Goal: Complete application form: Complete application form

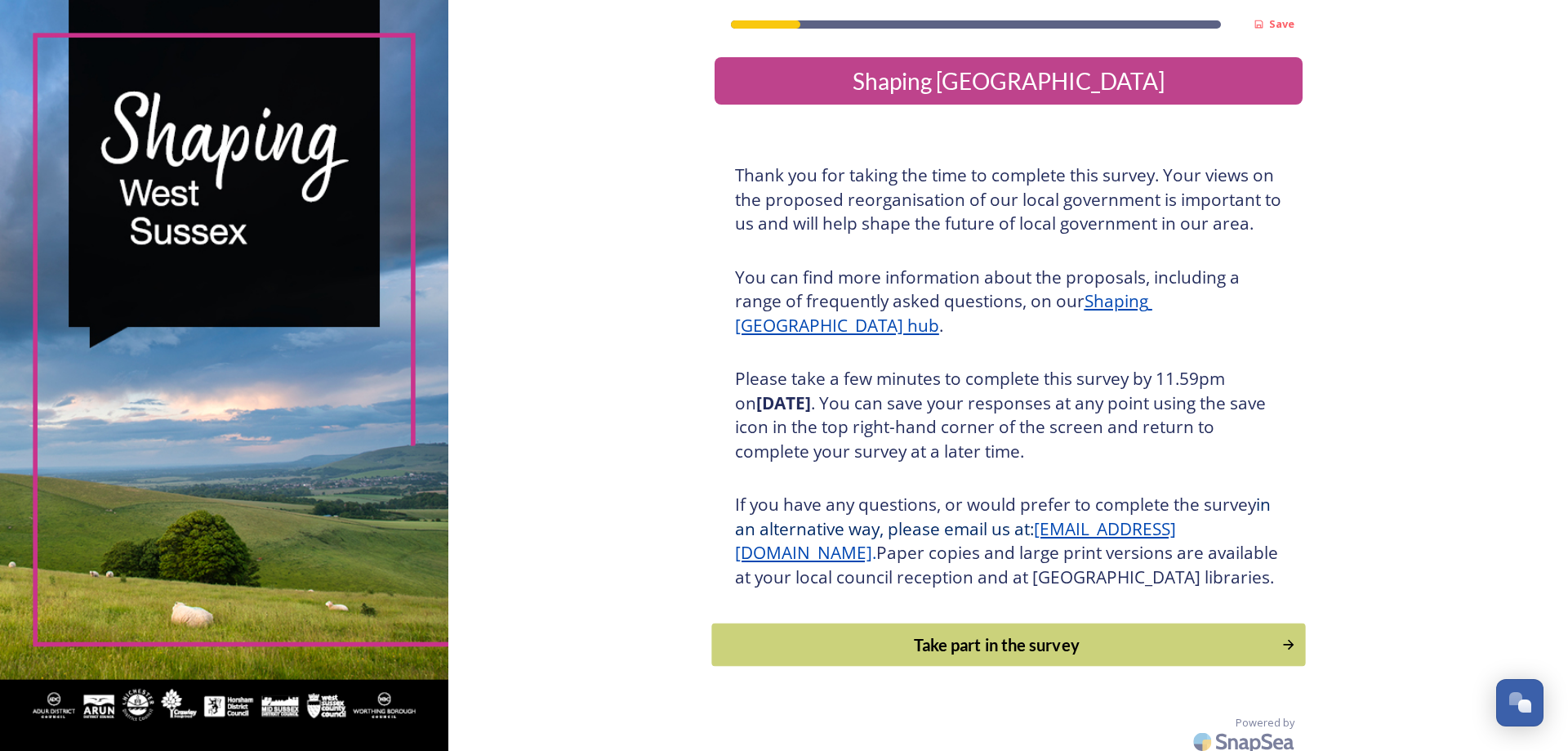
click at [932, 657] on div "Take part in the survey" at bounding box center [996, 644] width 552 height 25
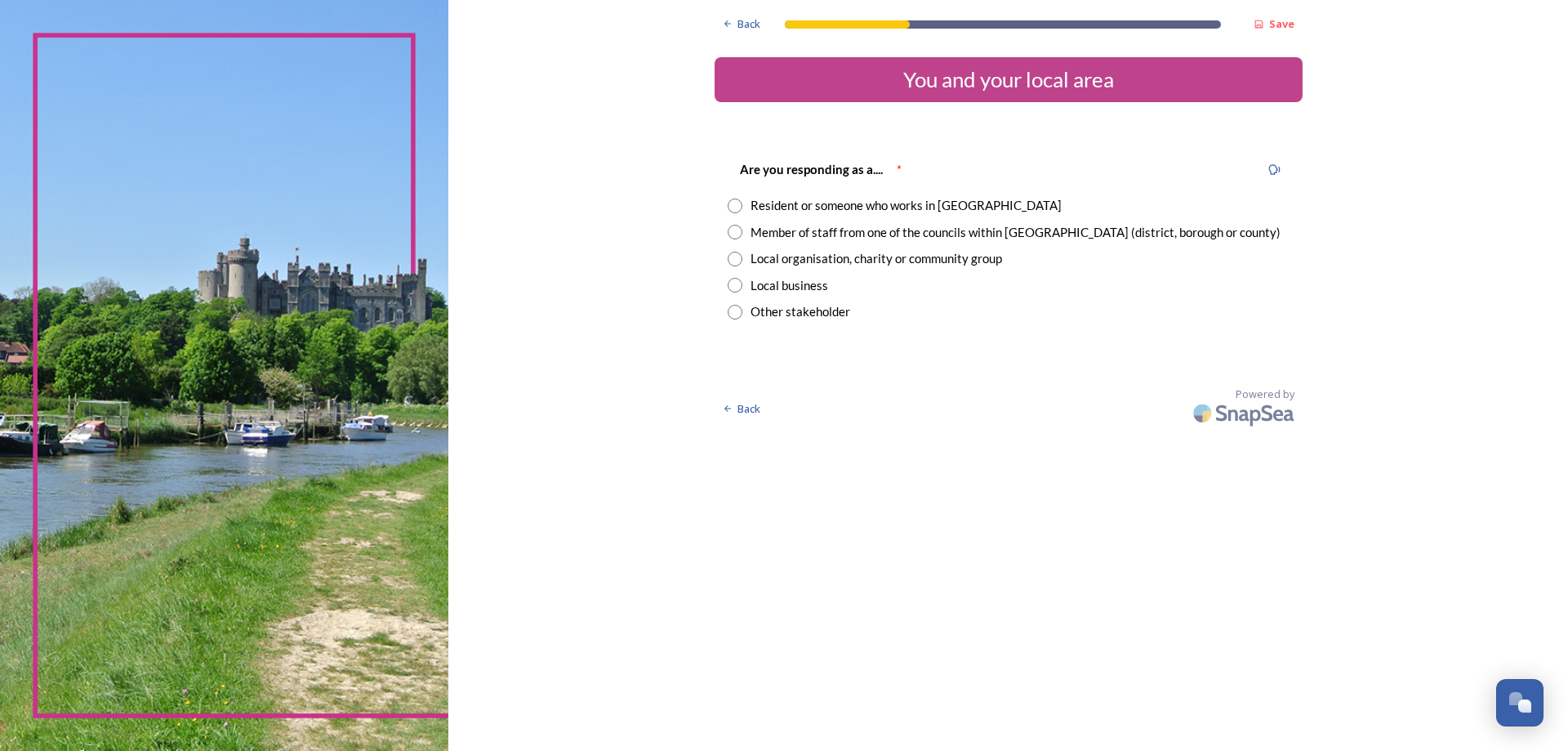
click at [735, 236] on input "radio" at bounding box center [735, 231] width 15 height 15
radio input "true"
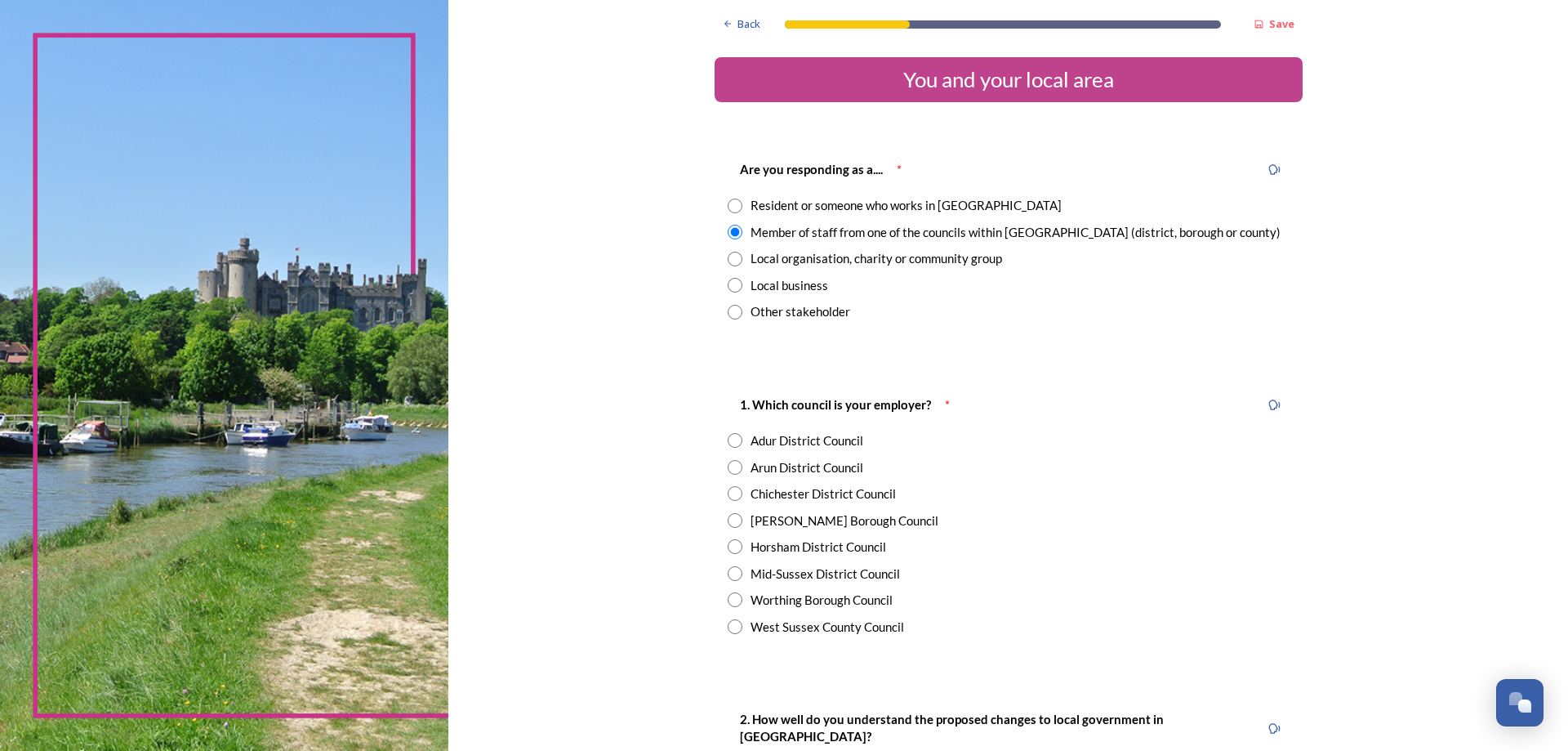
click at [728, 550] on input "radio" at bounding box center [735, 546] width 15 height 15
radio input "true"
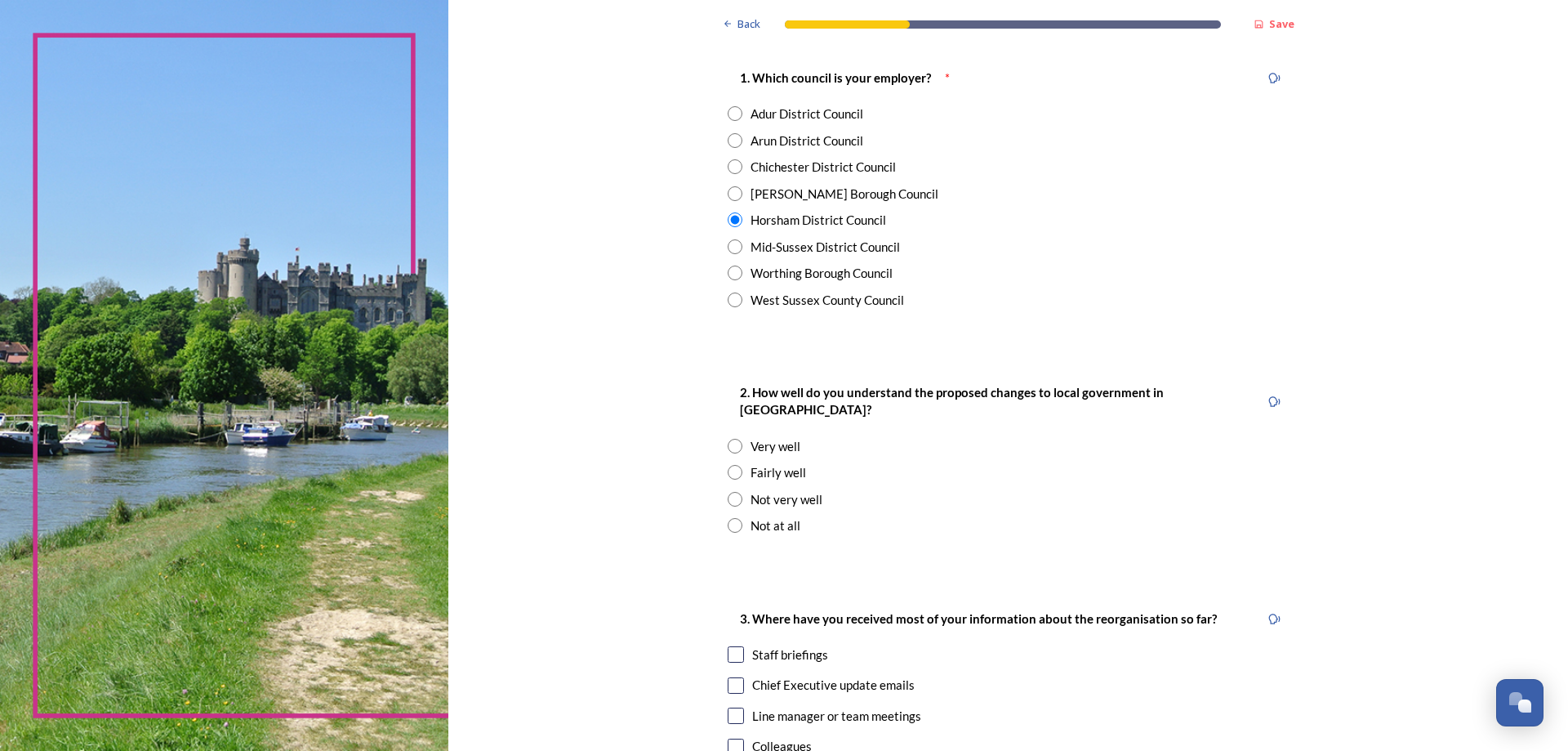
click at [728, 465] on input "radio" at bounding box center [735, 472] width 15 height 15
radio input "true"
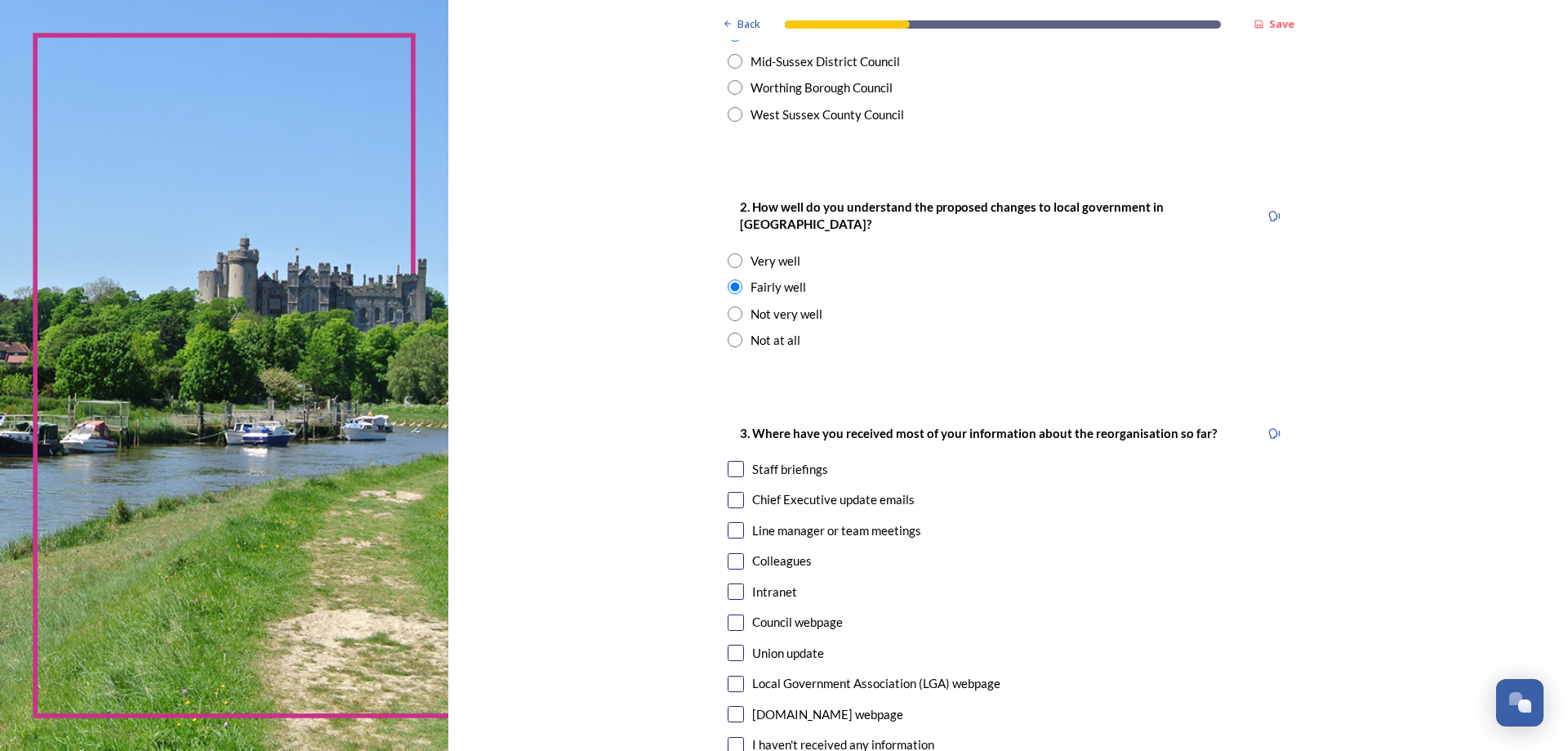
scroll to position [572, 0]
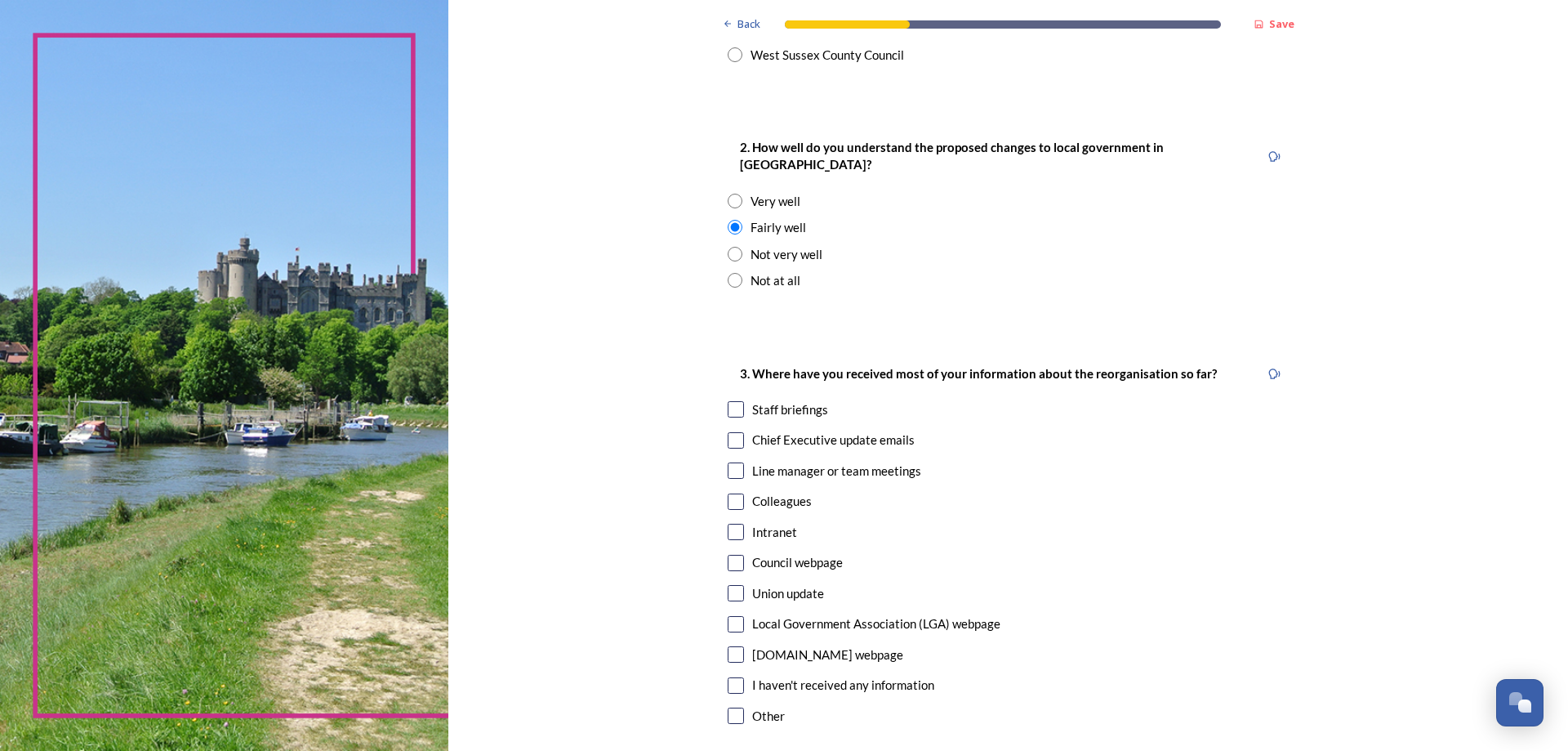
click at [728, 401] on input "checkbox" at bounding box center [735, 409] width 16 height 16
checkbox input "true"
click at [729, 417] on div "3. Where have you received most of your information about the reorganisation so…" at bounding box center [1008, 546] width 588 height 399
click at [729, 432] on input "checkbox" at bounding box center [735, 440] width 16 height 16
checkbox input "true"
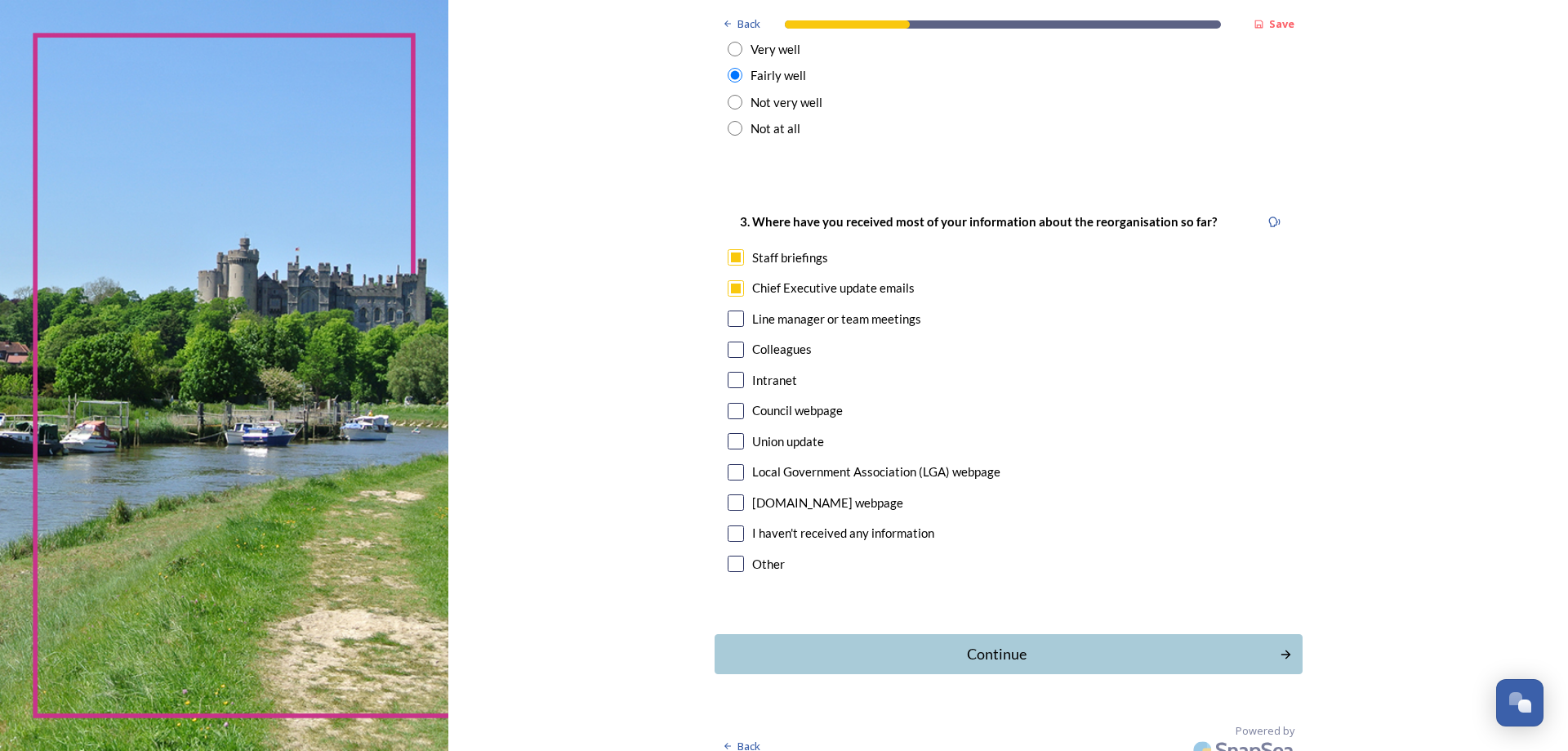
scroll to position [725, 0]
click at [1002, 633] on button "Continue" at bounding box center [1008, 653] width 594 height 40
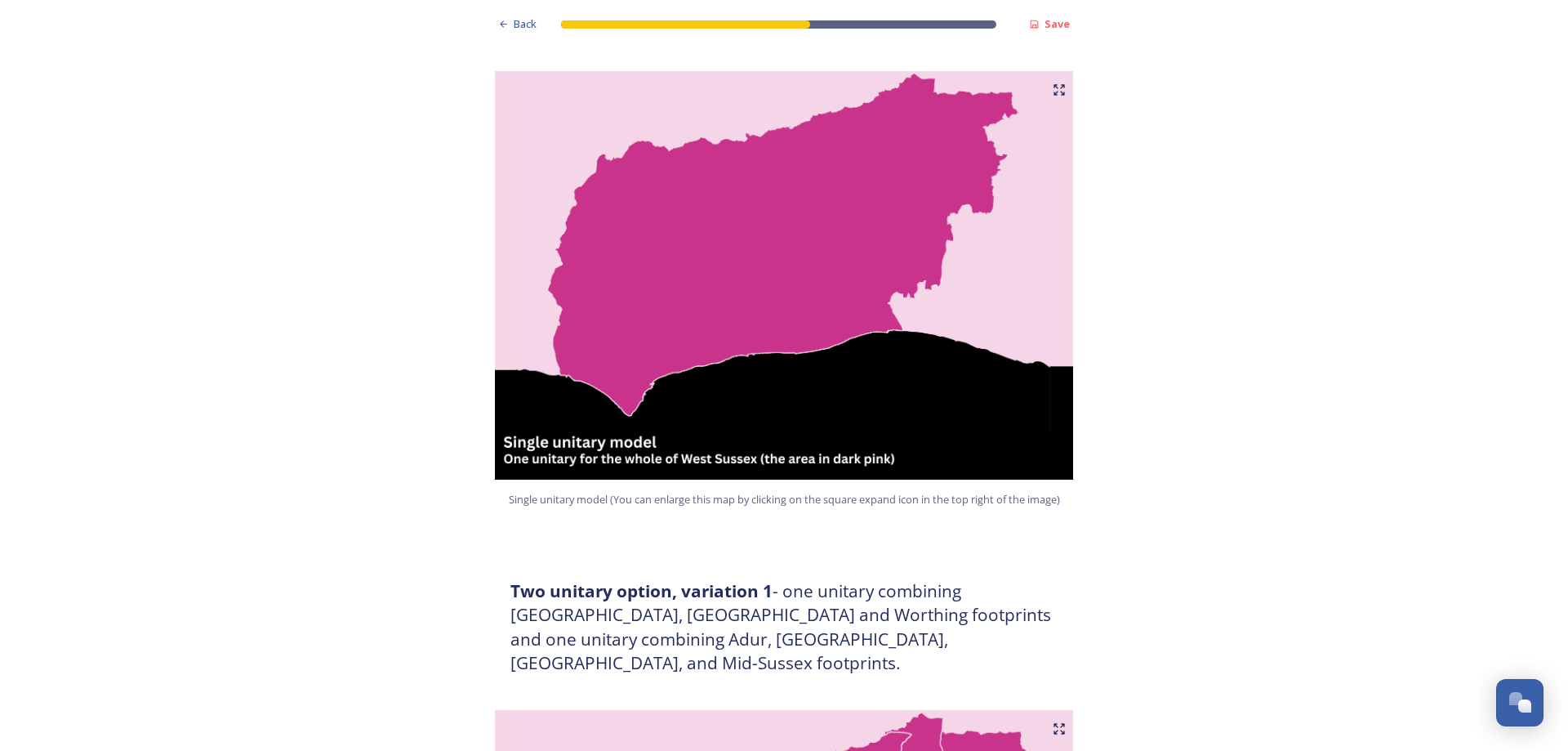
scroll to position [409, 0]
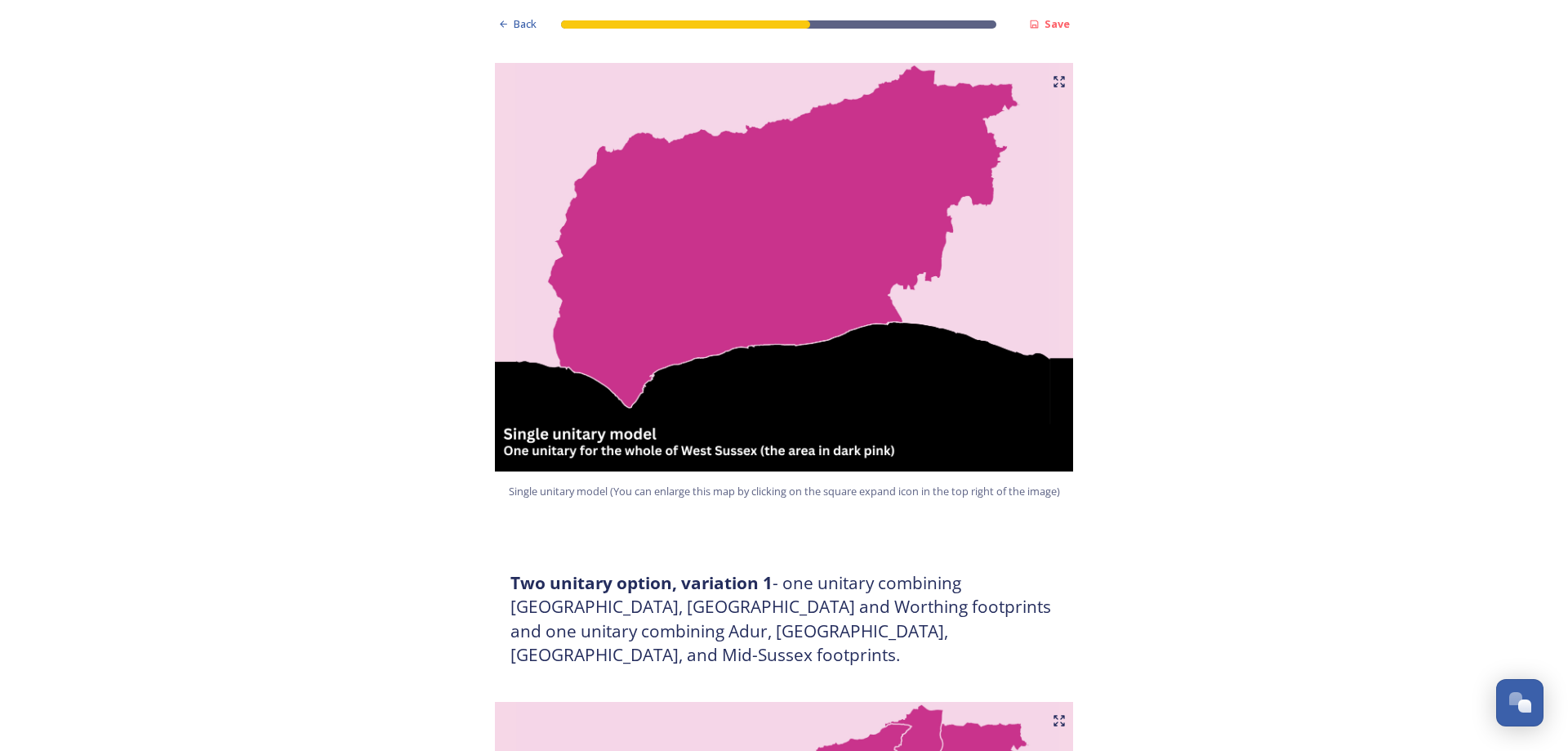
click at [1060, 84] on icon at bounding box center [1062, 85] width 3 height 3
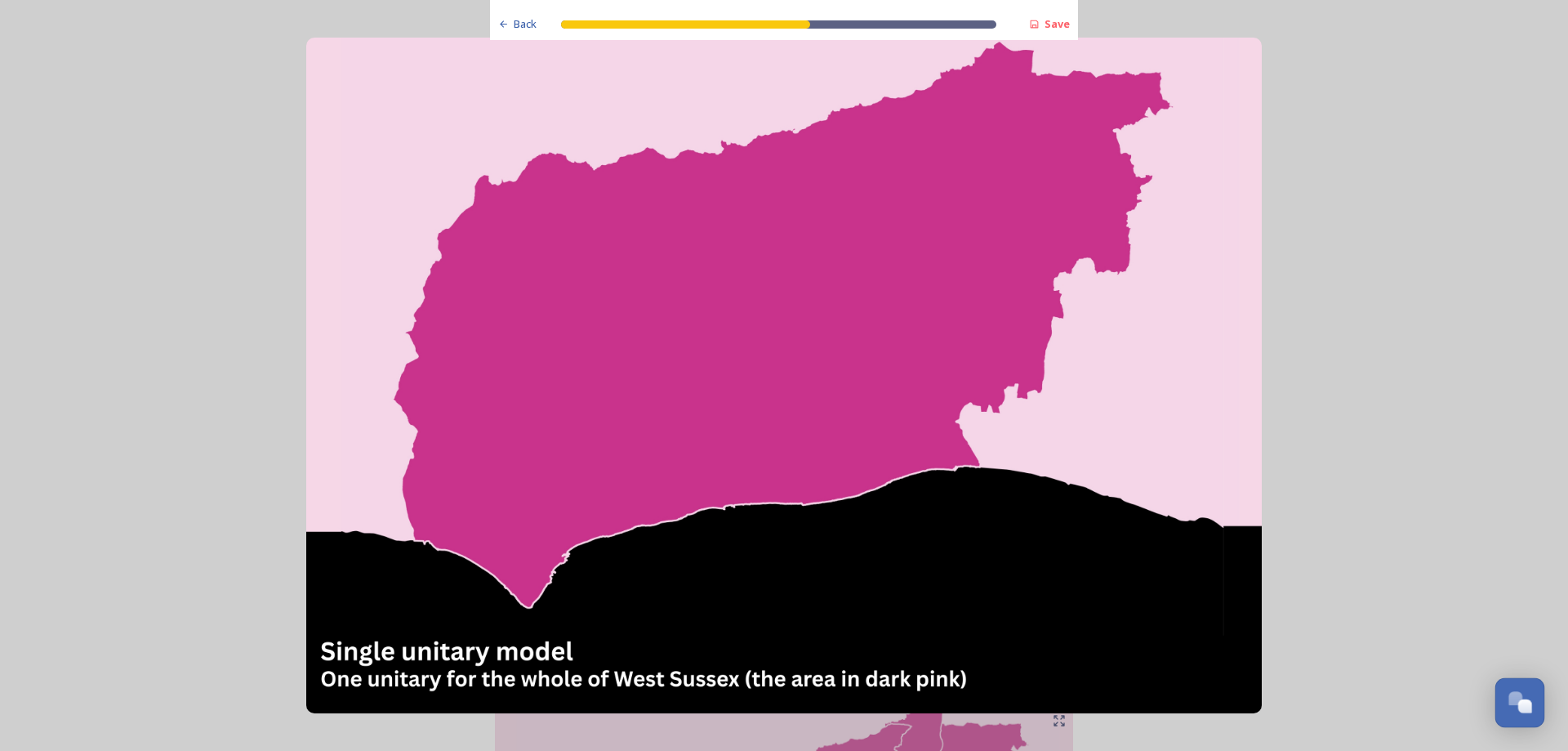
click at [1496, 699] on div "Open Chat" at bounding box center [1520, 701] width 48 height 28
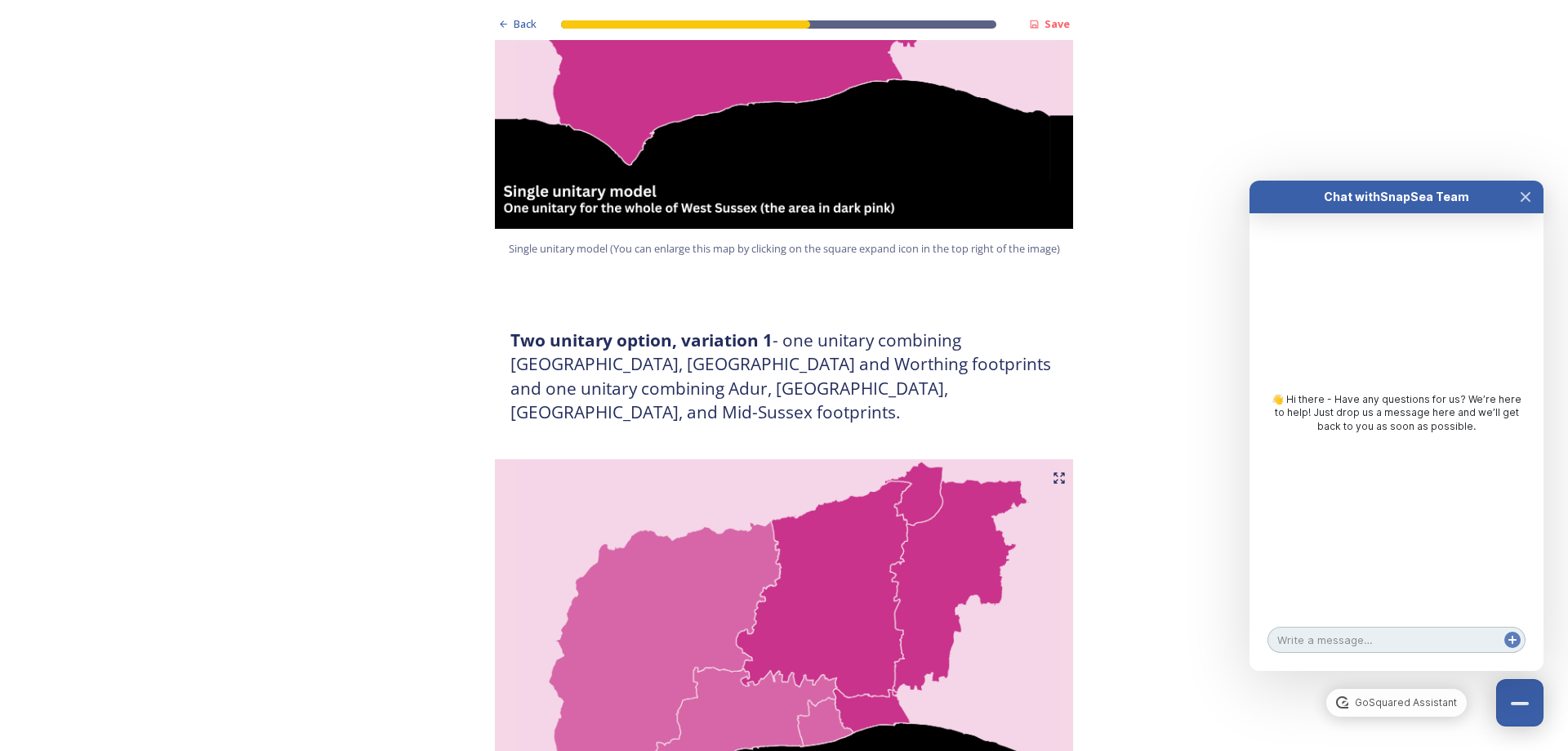
scroll to position [654, 0]
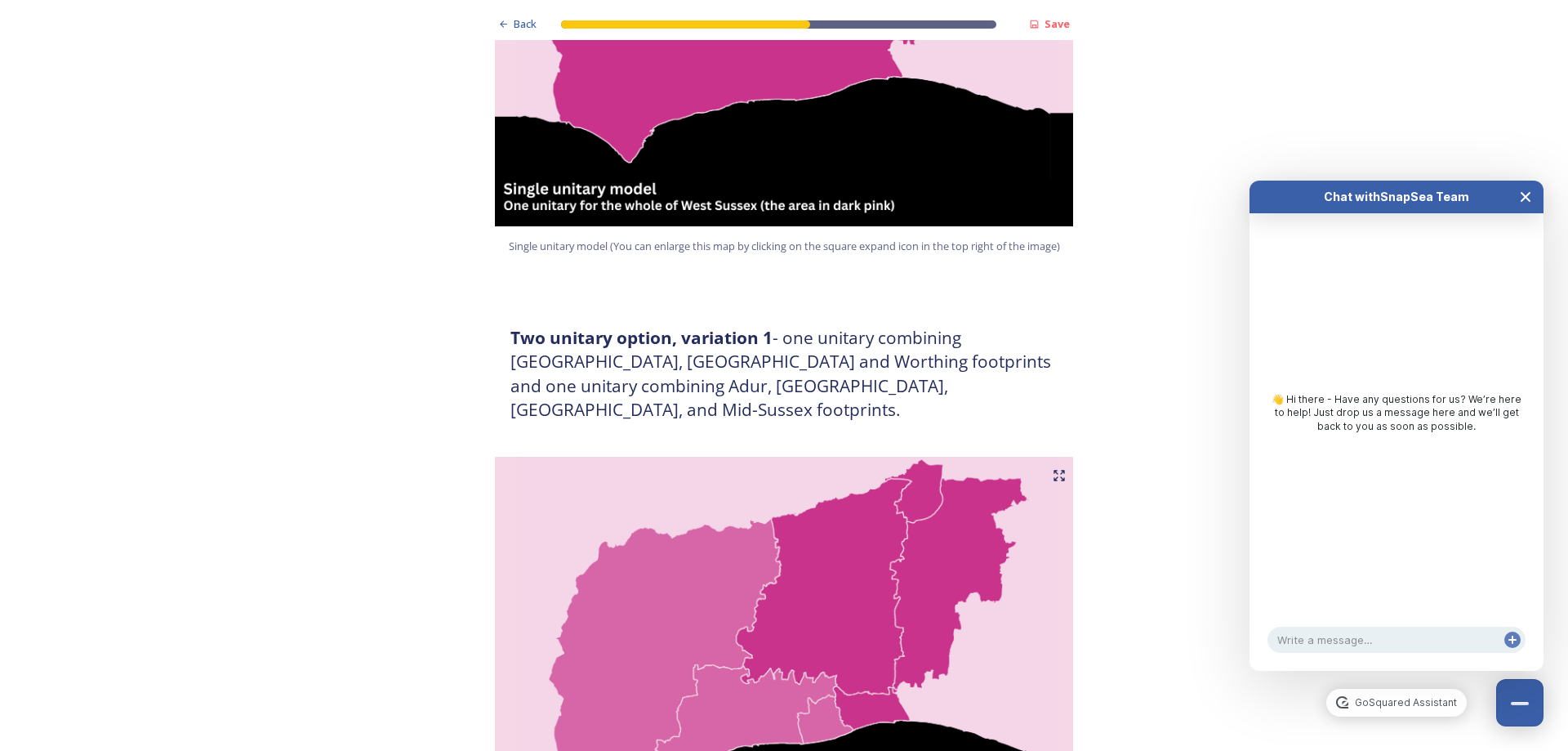
click at [1527, 202] on icon "Close Chat" at bounding box center [1524, 196] width 13 height 13
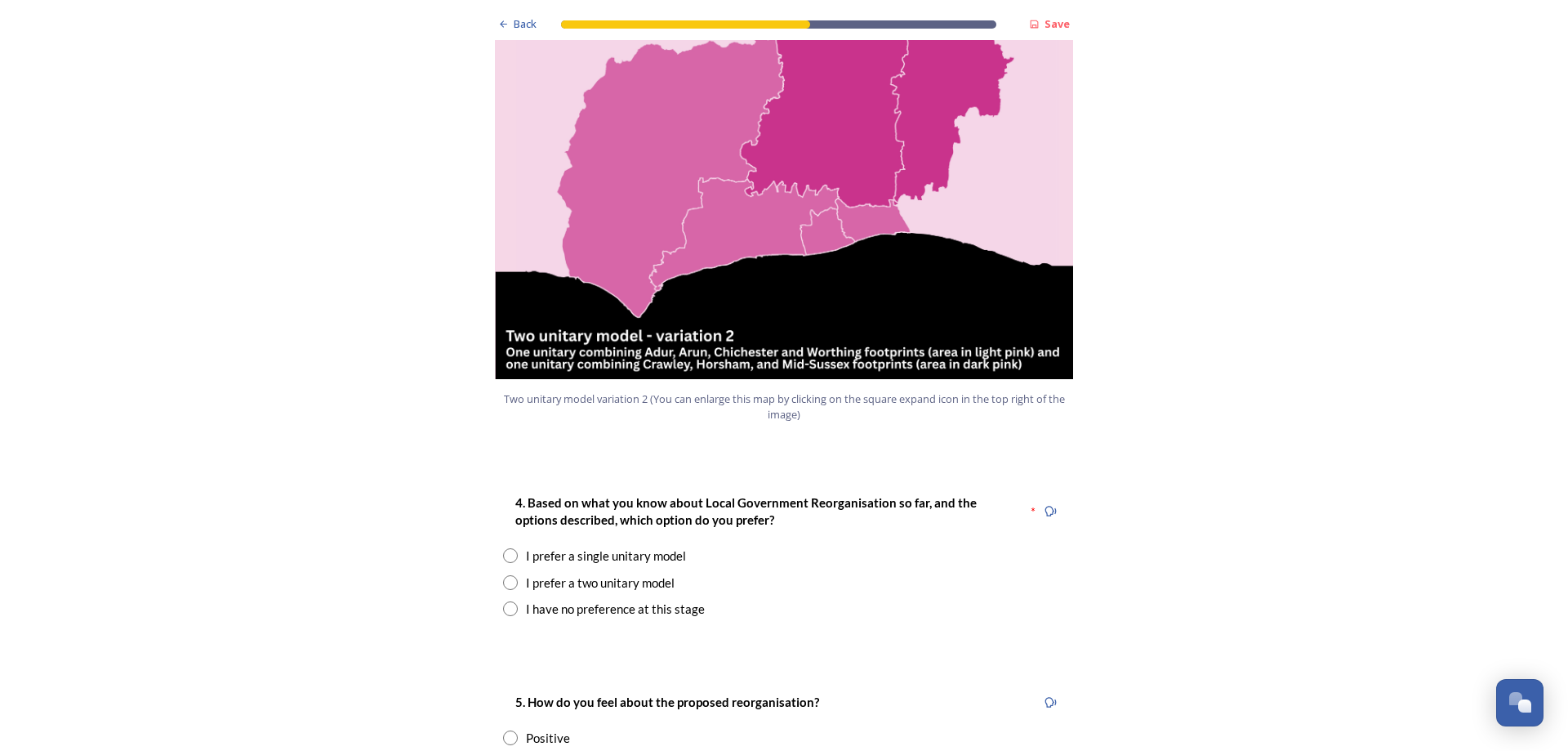
scroll to position [1797, 0]
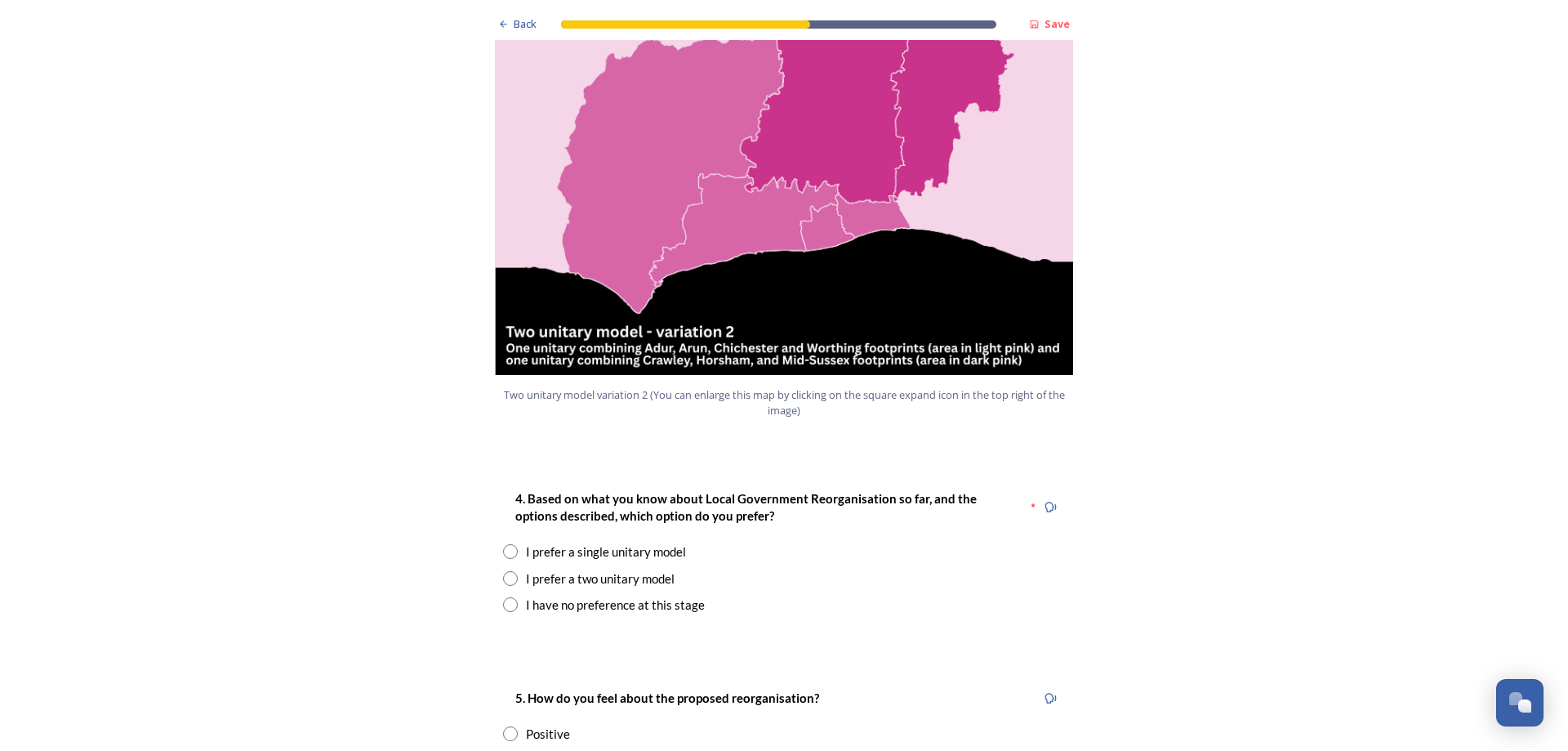
click at [505, 571] on input "radio" at bounding box center [510, 578] width 15 height 15
radio input "true"
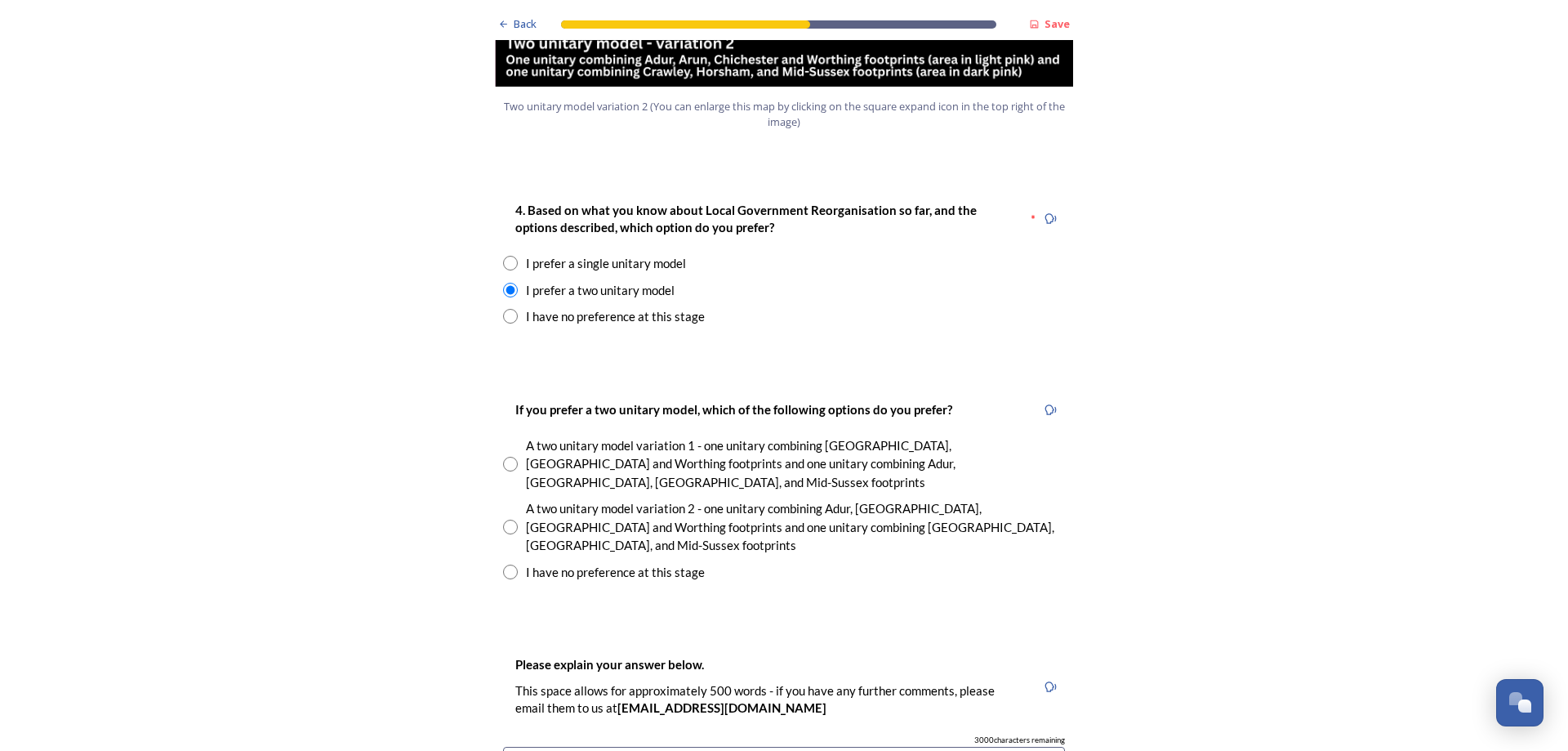
scroll to position [2124, 0]
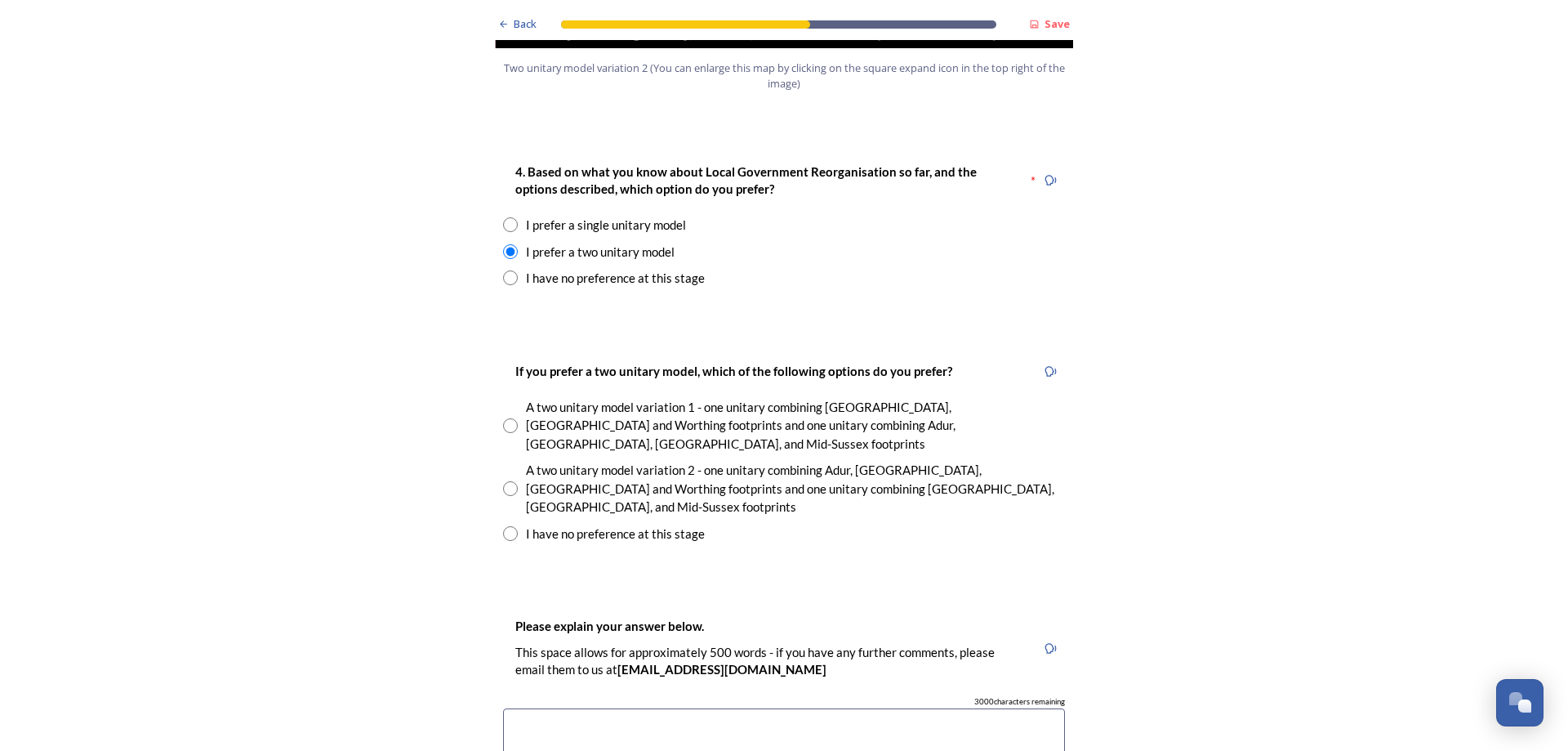
click at [506, 481] on input "radio" at bounding box center [510, 488] width 15 height 15
radio input "true"
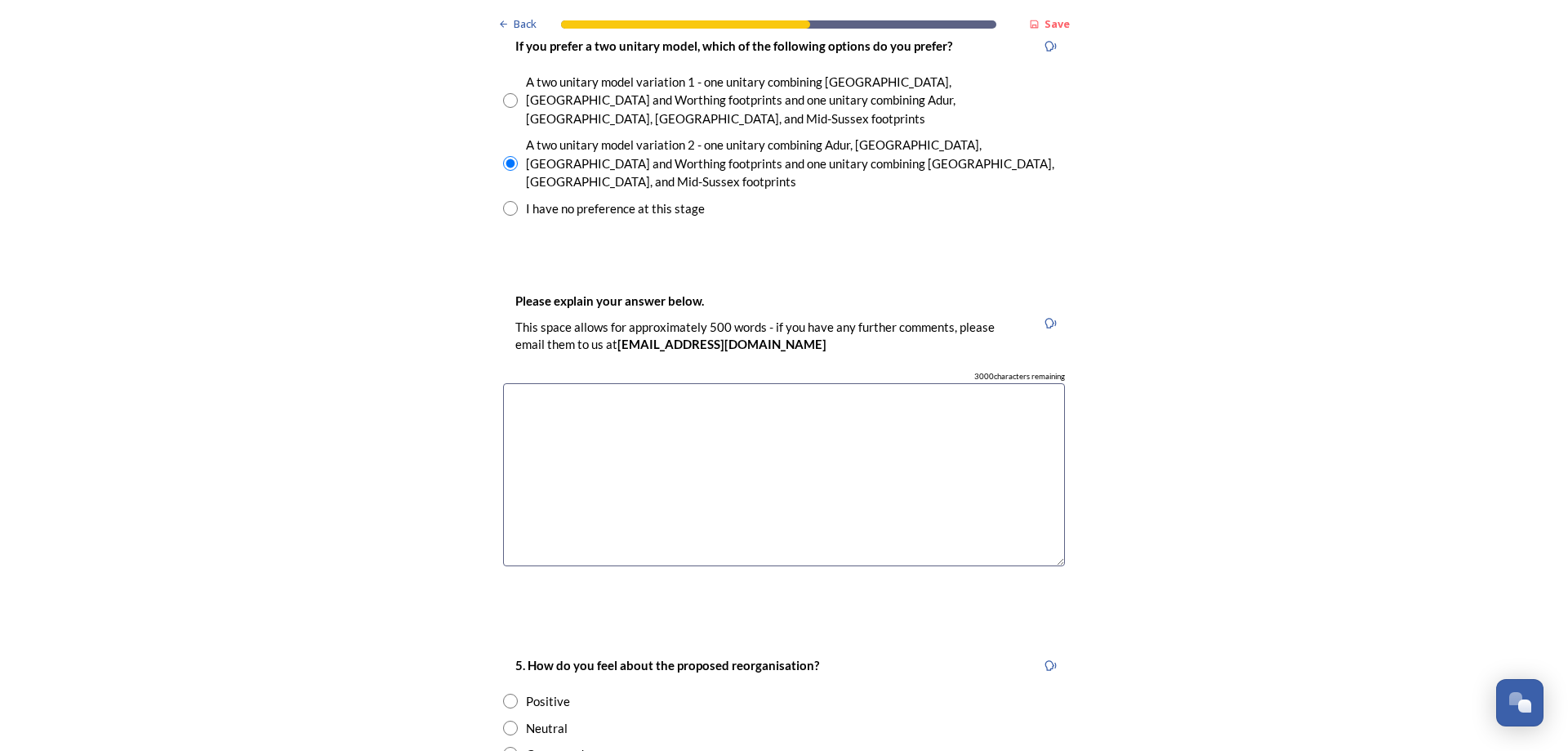
scroll to position [2451, 0]
click at [511, 381] on textarea at bounding box center [784, 473] width 562 height 183
click at [755, 381] on textarea "The size and scale of one unitary authority woukldxe" at bounding box center [784, 473] width 562 height 183
drag, startPoint x: 636, startPoint y: 323, endPoint x: 627, endPoint y: 343, distance: 21.9
click at [628, 381] on textarea "The size and scale of one unitary authority would geographically be too large, …" at bounding box center [784, 473] width 562 height 183
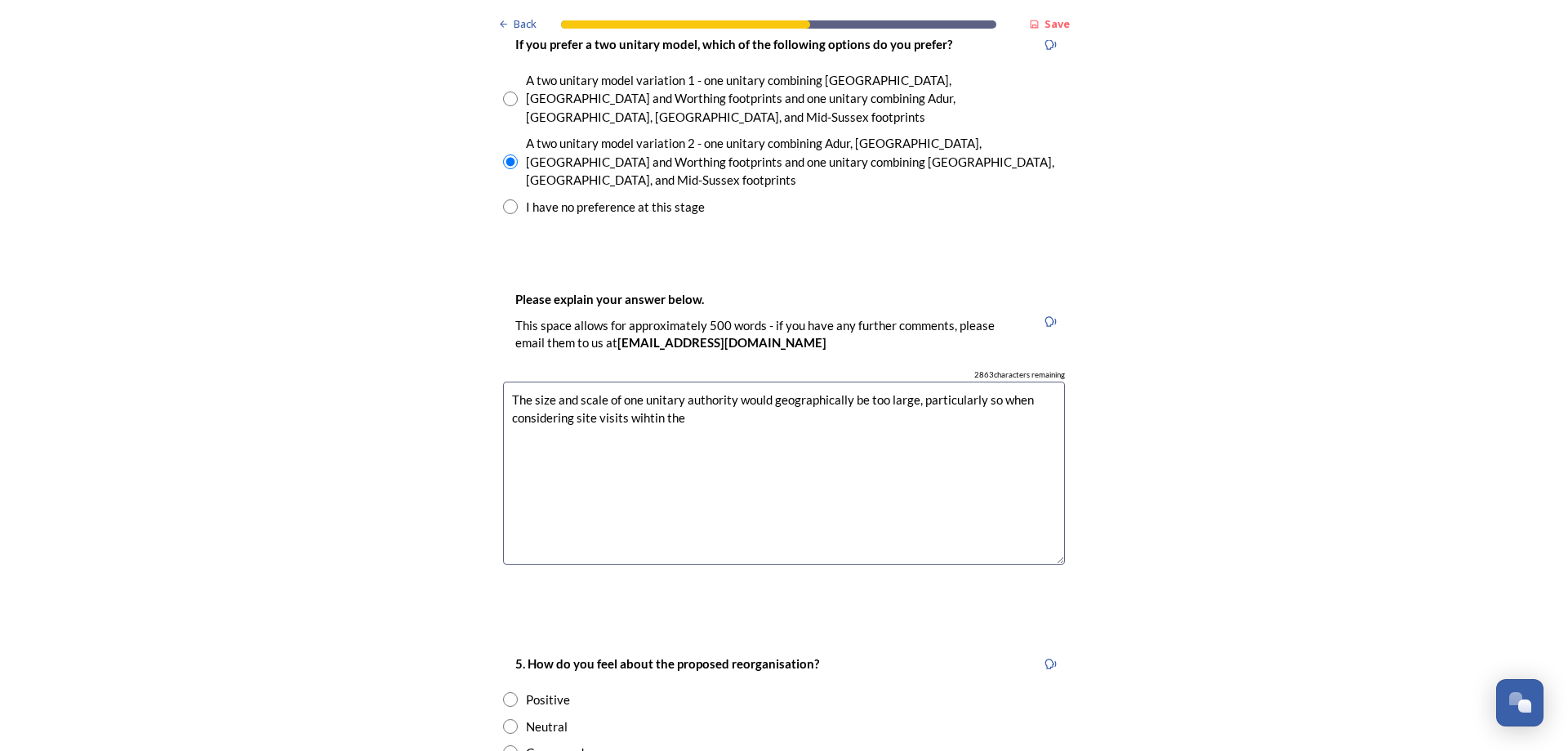
click at [632, 381] on textarea "The size and scale of one unitary authority would geographically be too large, …" at bounding box center [784, 473] width 562 height 183
click at [682, 381] on textarea "The size and scale of one unitary authority would geographically be too large, …" at bounding box center [784, 473] width 562 height 183
click at [695, 381] on textarea "The size and scale of one unitary authority would geographically be too large, …" at bounding box center [784, 473] width 562 height 183
click at [702, 381] on textarea "The size and scale of one unitary authority would geographically be too large, …" at bounding box center [784, 473] width 562 height 183
click at [898, 381] on textarea "The size and scale of one unitary authority would geographically be too large, …" at bounding box center [784, 473] width 562 height 183
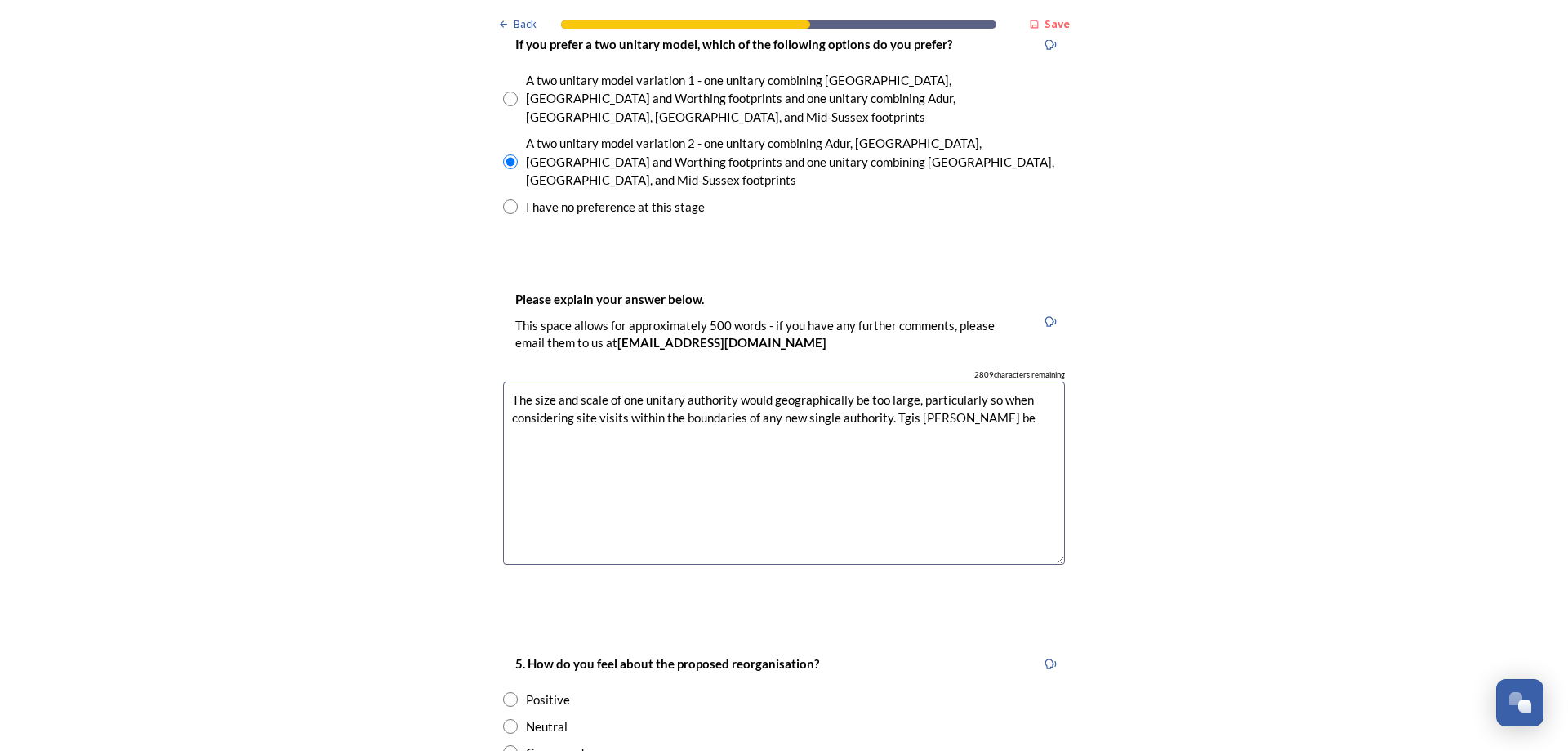
click at [892, 381] on textarea "The size and scale of one unitary authority would geographically be too large, …" at bounding box center [784, 473] width 562 height 183
click at [572, 381] on textarea "The size and scale of one unitary authority would geographically be too large, …" at bounding box center [784, 473] width 562 height 183
click at [665, 381] on textarea "The size and scale of one unitary authority would geographically be too large, …" at bounding box center [784, 473] width 562 height 183
click at [542, 391] on textarea "The size and scale of one unitary authority would geographically be too large, …" at bounding box center [784, 473] width 562 height 183
click at [659, 381] on textarea "The size and scale of one unitary authority would geographically be too large, …" at bounding box center [784, 473] width 562 height 183
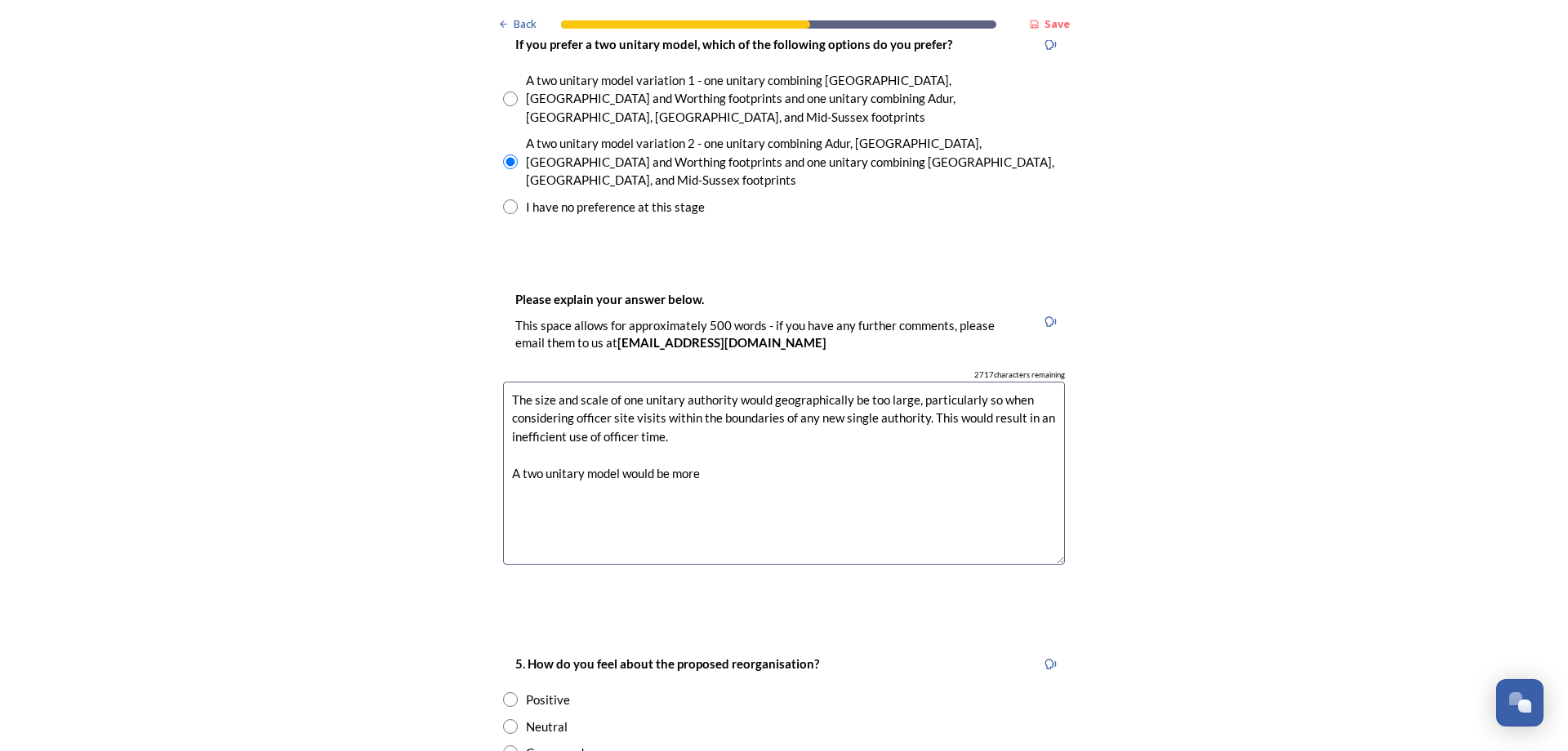
click at [657, 381] on textarea "The size and scale of one unitary authority would geographically be too large, …" at bounding box center [784, 473] width 562 height 183
click at [696, 387] on textarea "The size and scale of one unitary authority would geographically be too large, …" at bounding box center [784, 473] width 562 height 183
click at [998, 381] on textarea "The size and scale of one unitary authority would geographically be too large, …" at bounding box center [784, 473] width 562 height 183
click at [504, 381] on textarea "The size and scale of one unitary authority would geographically be too large, …" at bounding box center [784, 473] width 562 height 183
click at [1030, 381] on textarea "The size and scale of one unitary authority would geographically be too large, …" at bounding box center [784, 473] width 562 height 183
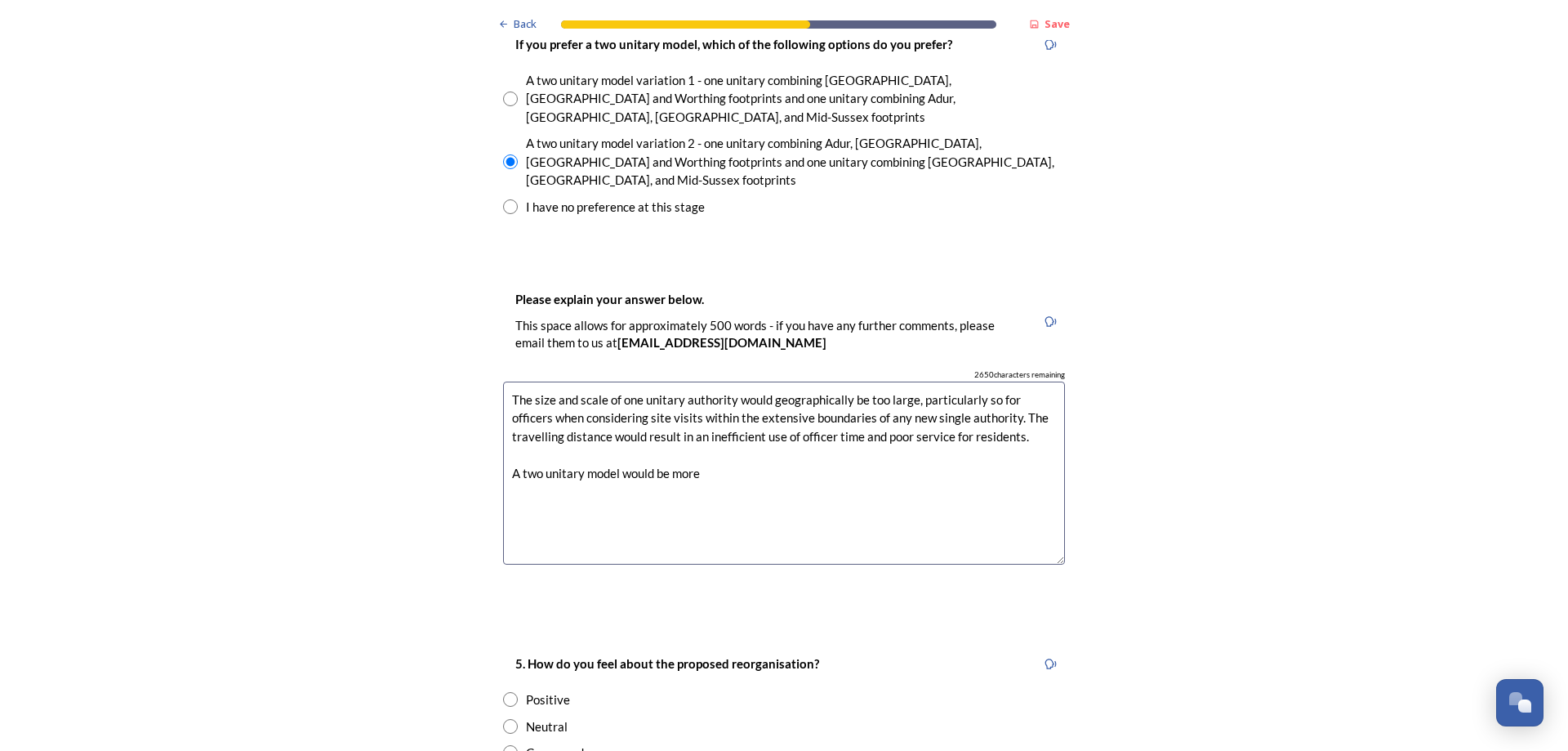
click at [879, 381] on textarea "The size and scale of one unitary authority would geographically be too large, …" at bounding box center [784, 473] width 562 height 183
click at [906, 381] on textarea "The size and scale of one unitary authority would geographically be too large, …" at bounding box center [784, 473] width 562 height 183
click at [904, 381] on textarea "The size and scale of one unitary authority would geographically be too large, …" at bounding box center [784, 473] width 562 height 183
click at [696, 392] on textarea "The size and scale of one unitary authority would geographically be too large, …" at bounding box center [784, 473] width 562 height 183
click at [998, 391] on textarea "The size and scale of one unitary authority would geographically be too large, …" at bounding box center [784, 473] width 562 height 183
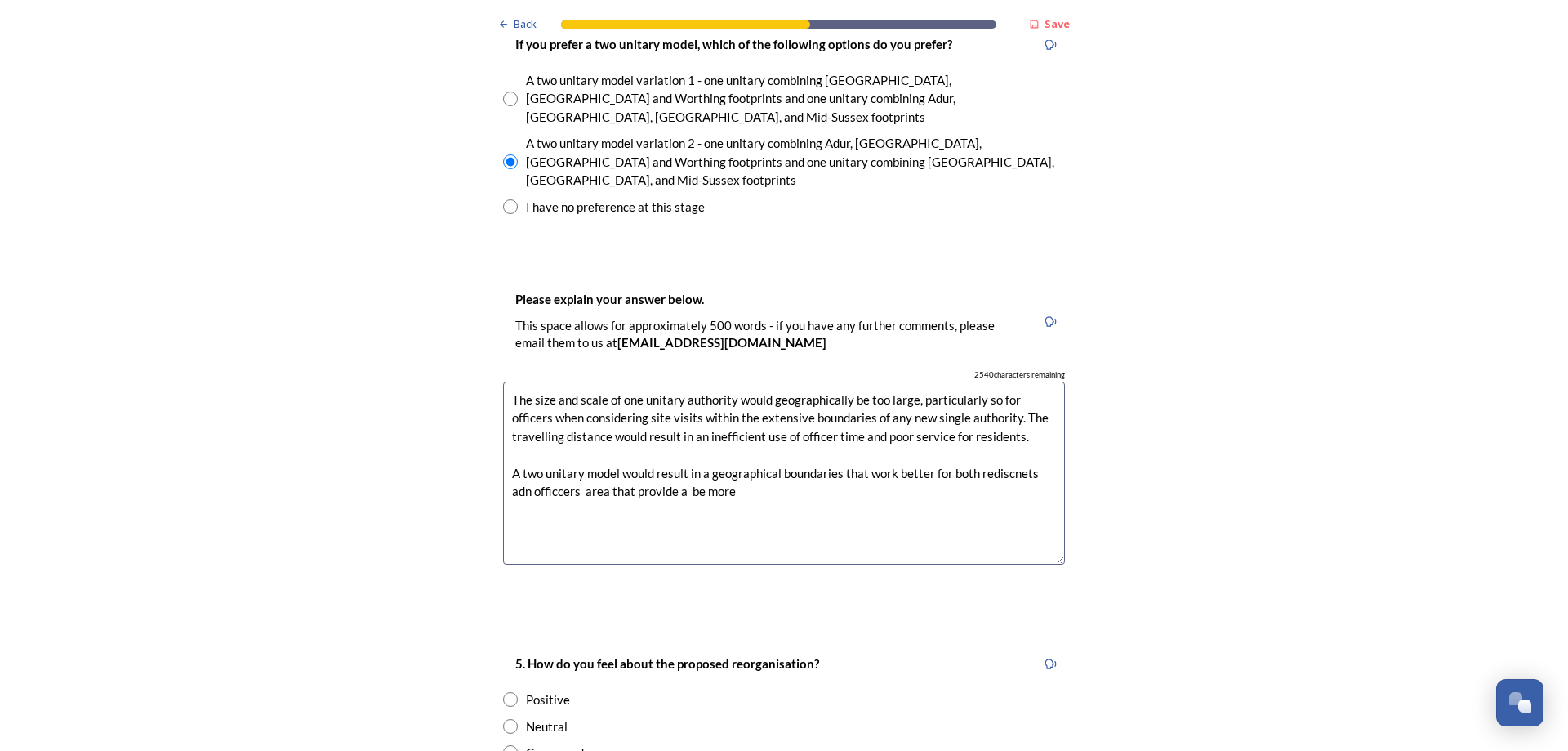
drag, startPoint x: 998, startPoint y: 391, endPoint x: 988, endPoint y: 391, distance: 10.0
click at [988, 391] on textarea "The size and scale of one unitary authority would geographically be too large, …" at bounding box center [784, 473] width 562 height 183
click at [988, 389] on textarea "The size and scale of one unitary authority would geographically be too large, …" at bounding box center [784, 473] width 562 height 183
drag, startPoint x: 975, startPoint y: 410, endPoint x: 979, endPoint y: 419, distance: 9.8
click at [979, 419] on textarea "The size and scale of one unitary authority would geographically be too large, …" at bounding box center [784, 473] width 562 height 183
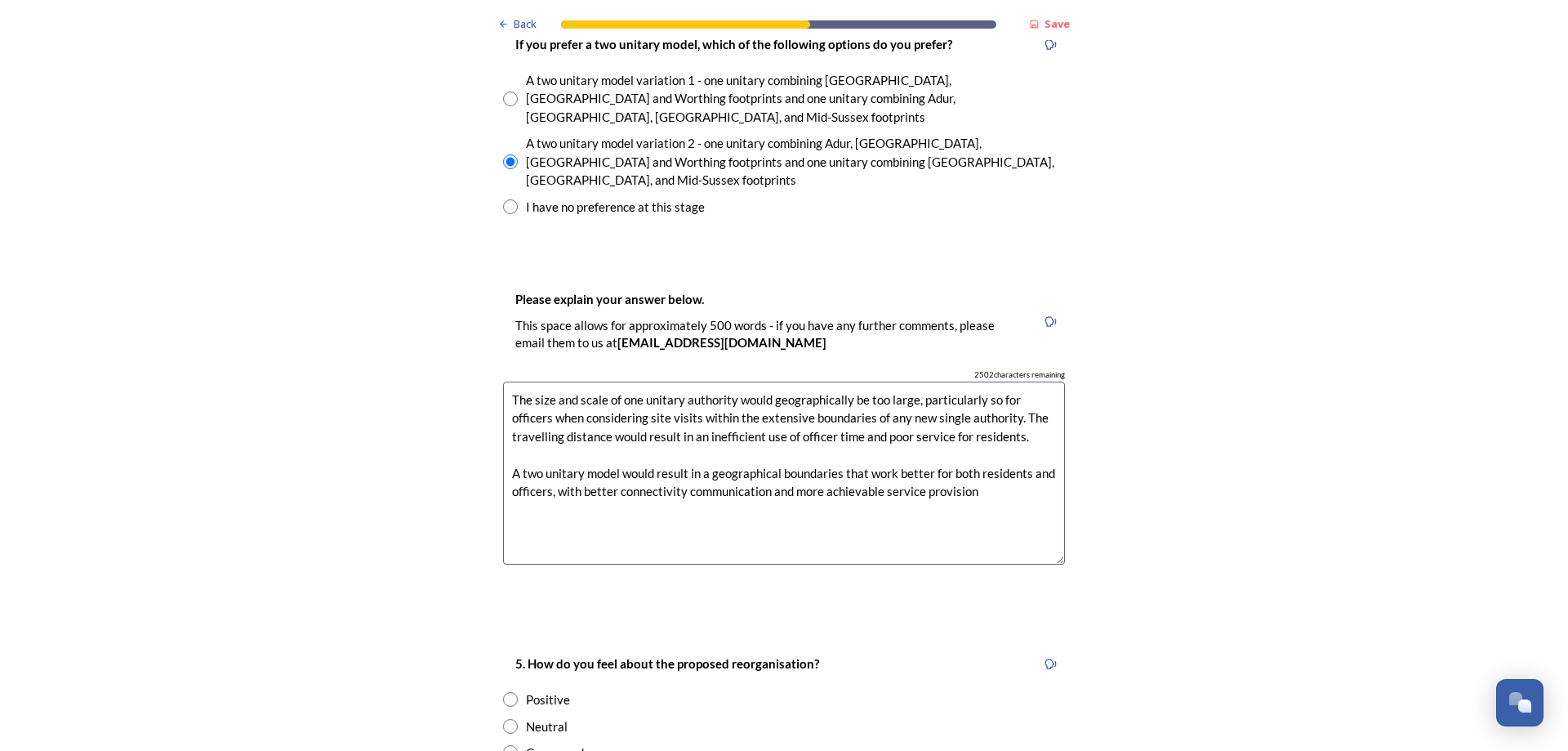
click at [677, 405] on textarea "The size and scale of one unitary authority would geographically be too large, …" at bounding box center [784, 473] width 562 height 183
click at [974, 410] on textarea "The size and scale of one unitary authority would geographically be too large, …" at bounding box center [784, 473] width 562 height 183
click at [780, 428] on textarea "The size and scale of one unitary authority would geographically be too large, …" at bounding box center [784, 473] width 562 height 183
click at [1027, 381] on textarea "The size and scale of one unitary authority would geographically be too large, …" at bounding box center [784, 473] width 562 height 183
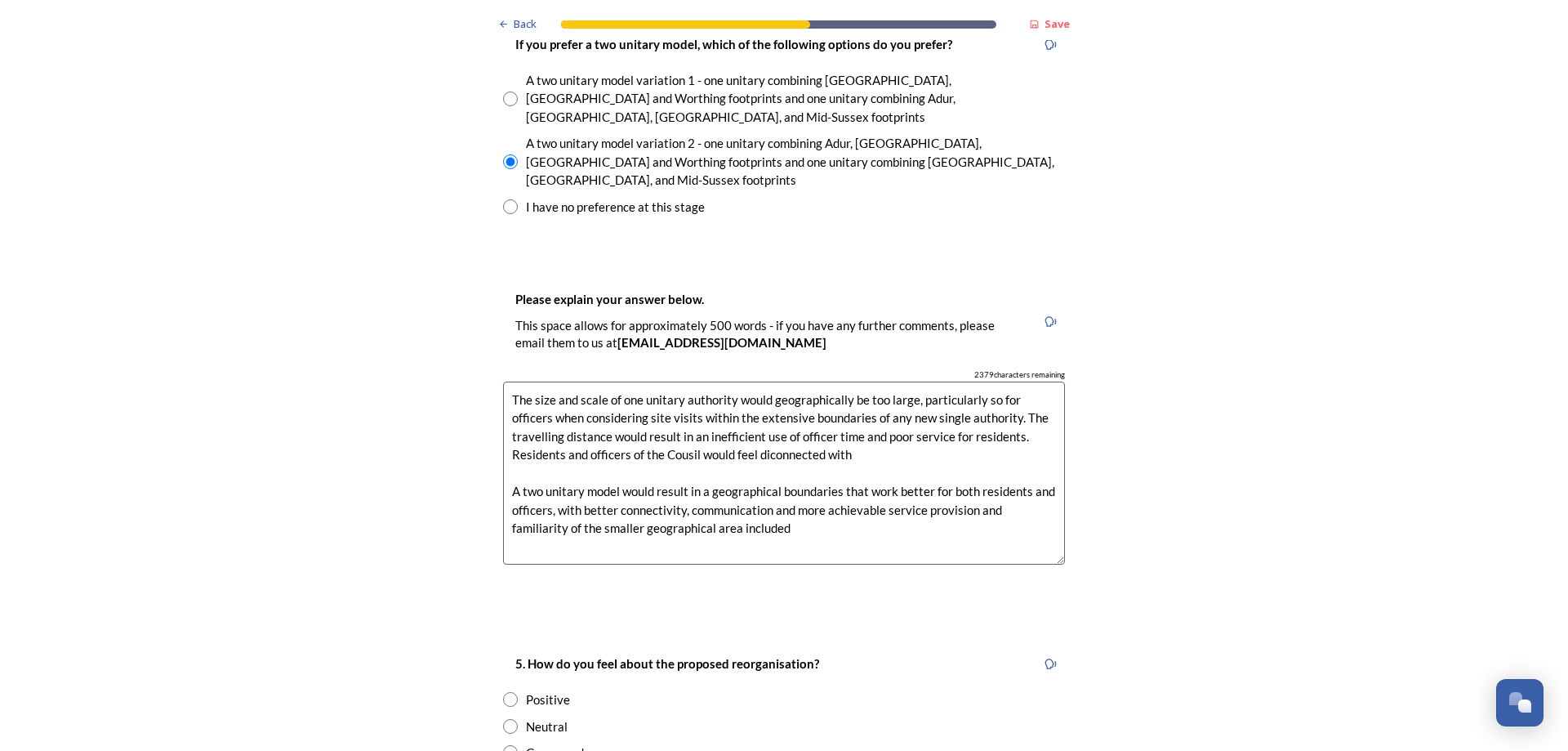
drag, startPoint x: 676, startPoint y: 368, endPoint x: 669, endPoint y: 373, distance: 8.6
click at [669, 381] on textarea "The size and scale of one unitary authority would geographically be too large, …" at bounding box center [784, 473] width 562 height 183
click at [678, 381] on textarea "The size and scale of one unitary authority would geographically be too large, …" at bounding box center [784, 473] width 562 height 183
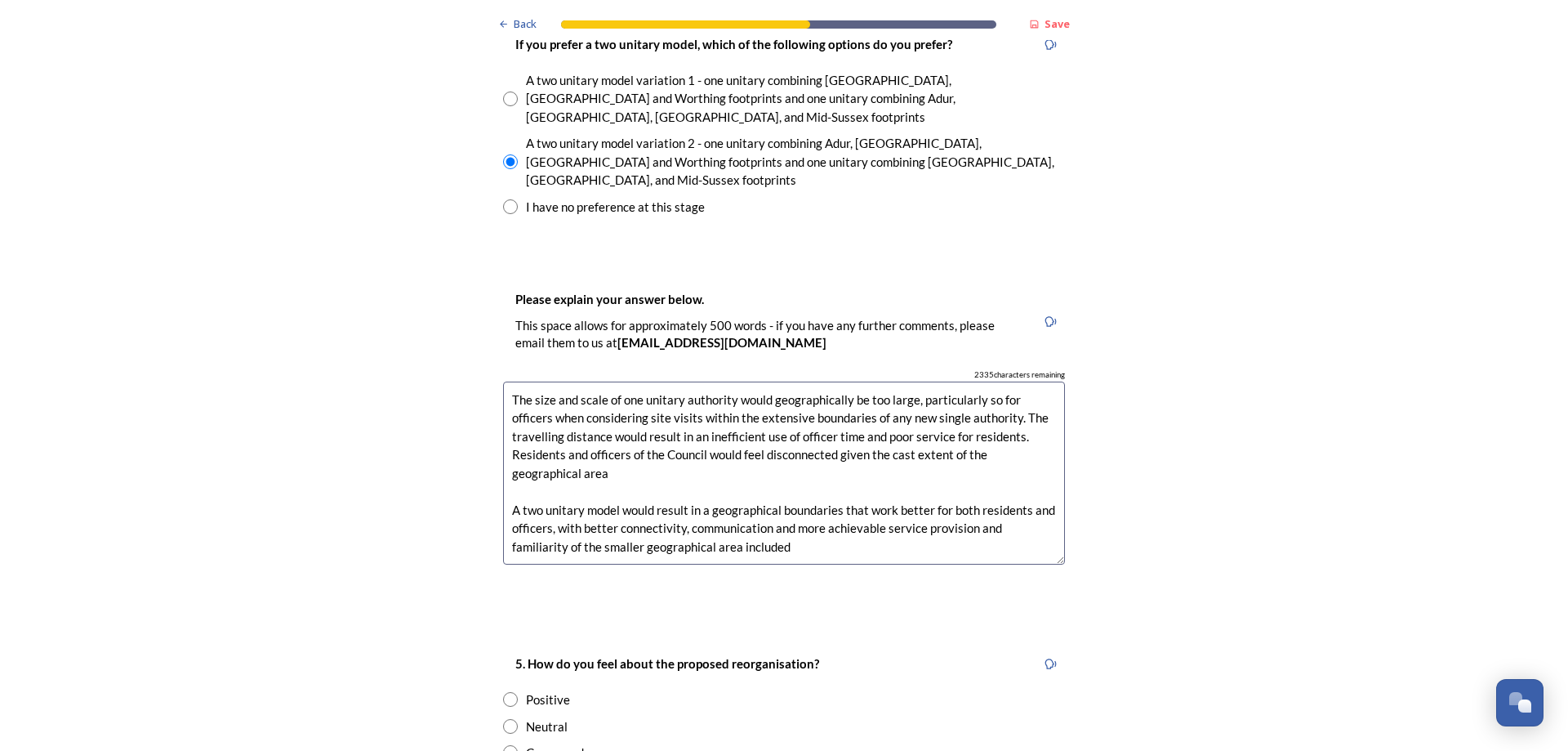
click at [537, 392] on textarea "The size and scale of one unitary authority would geographically be too large, …" at bounding box center [784, 473] width 562 height 183
click at [886, 381] on textarea "The size and scale of one unitary authority would geographically be too large, …" at bounding box center [784, 473] width 562 height 183
click at [782, 465] on textarea "The size and scale of one unitary authority would geographically be too large, …" at bounding box center [784, 473] width 562 height 183
click at [836, 462] on textarea "The size and scale of one unitary authority would geographically be too large, …" at bounding box center [784, 473] width 562 height 183
click at [941, 463] on textarea "The size and scale of one unitary authority would geographically be too large, …" at bounding box center [784, 473] width 562 height 183
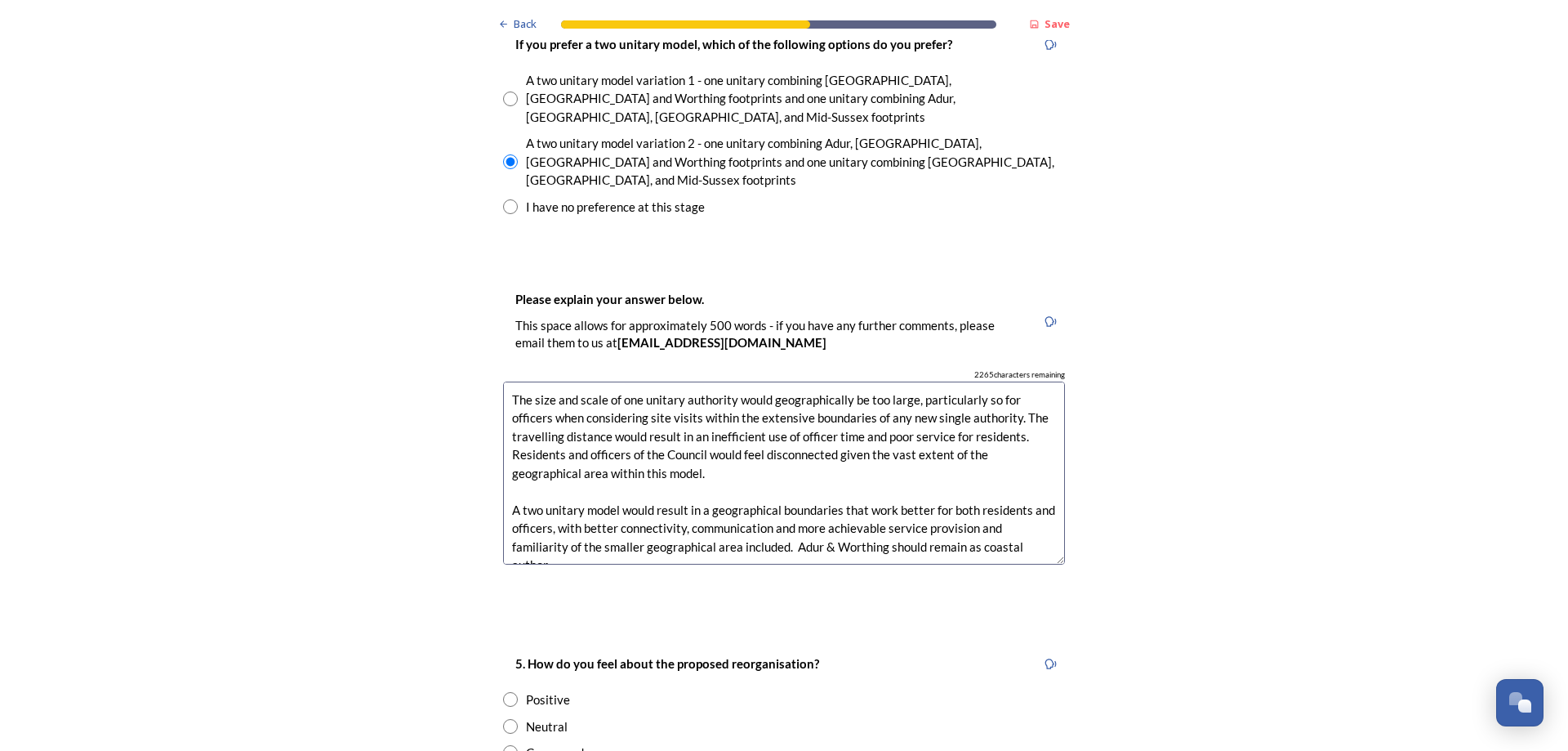
scroll to position [9, 0]
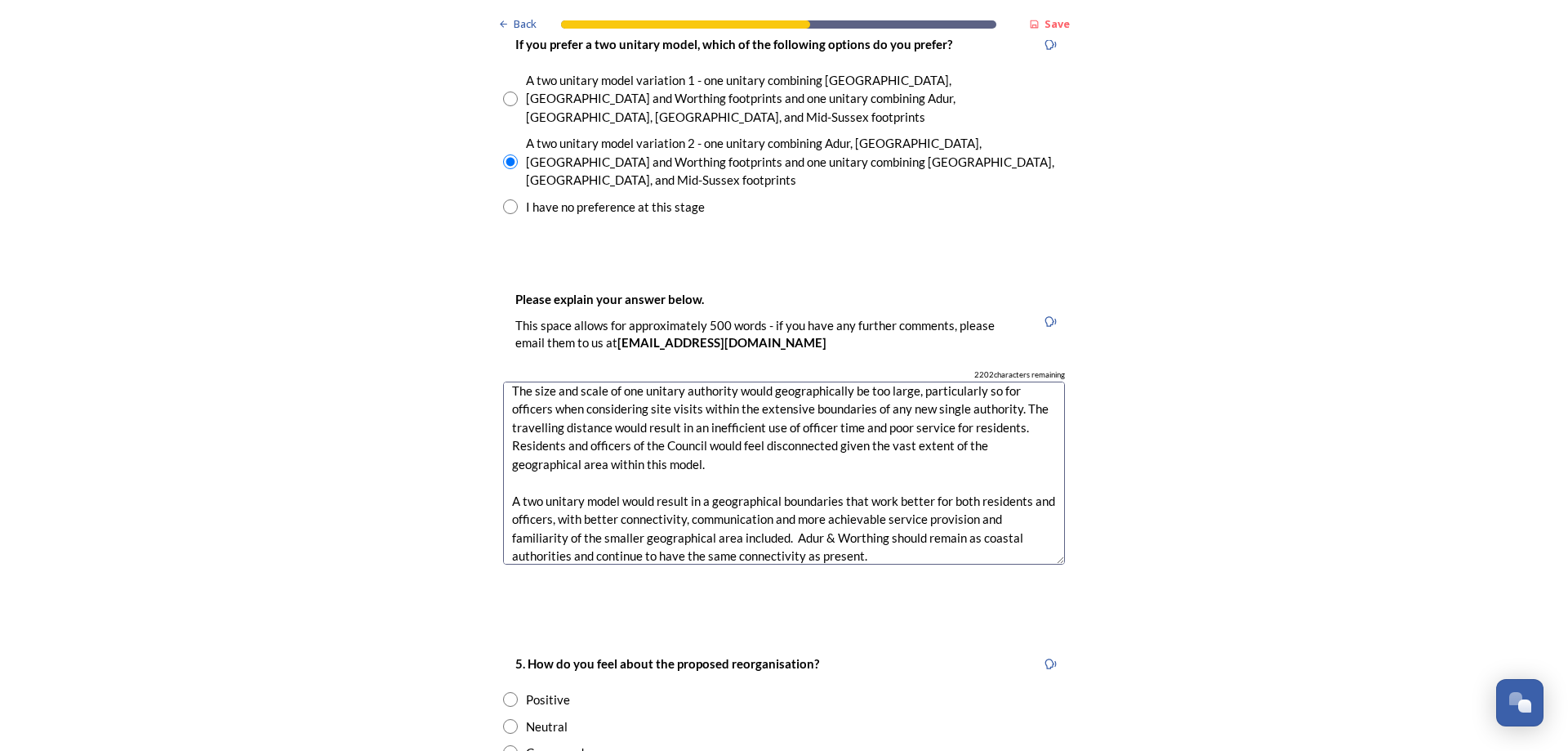
type textarea "The size and scale of one unitary authority would geographically be too large, …"
click at [506, 719] on input "radio" at bounding box center [510, 725] width 15 height 15
radio input "true"
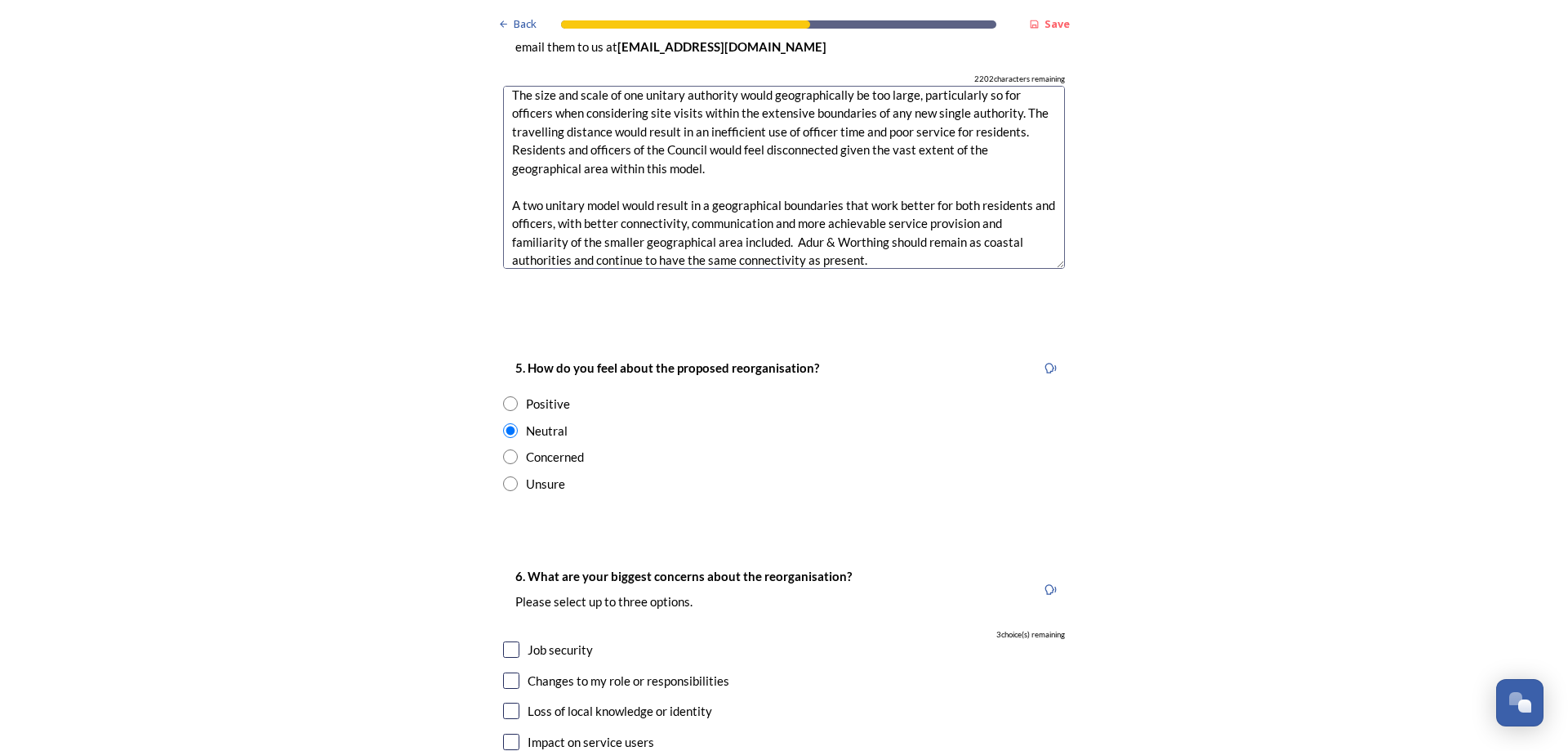
scroll to position [2777, 0]
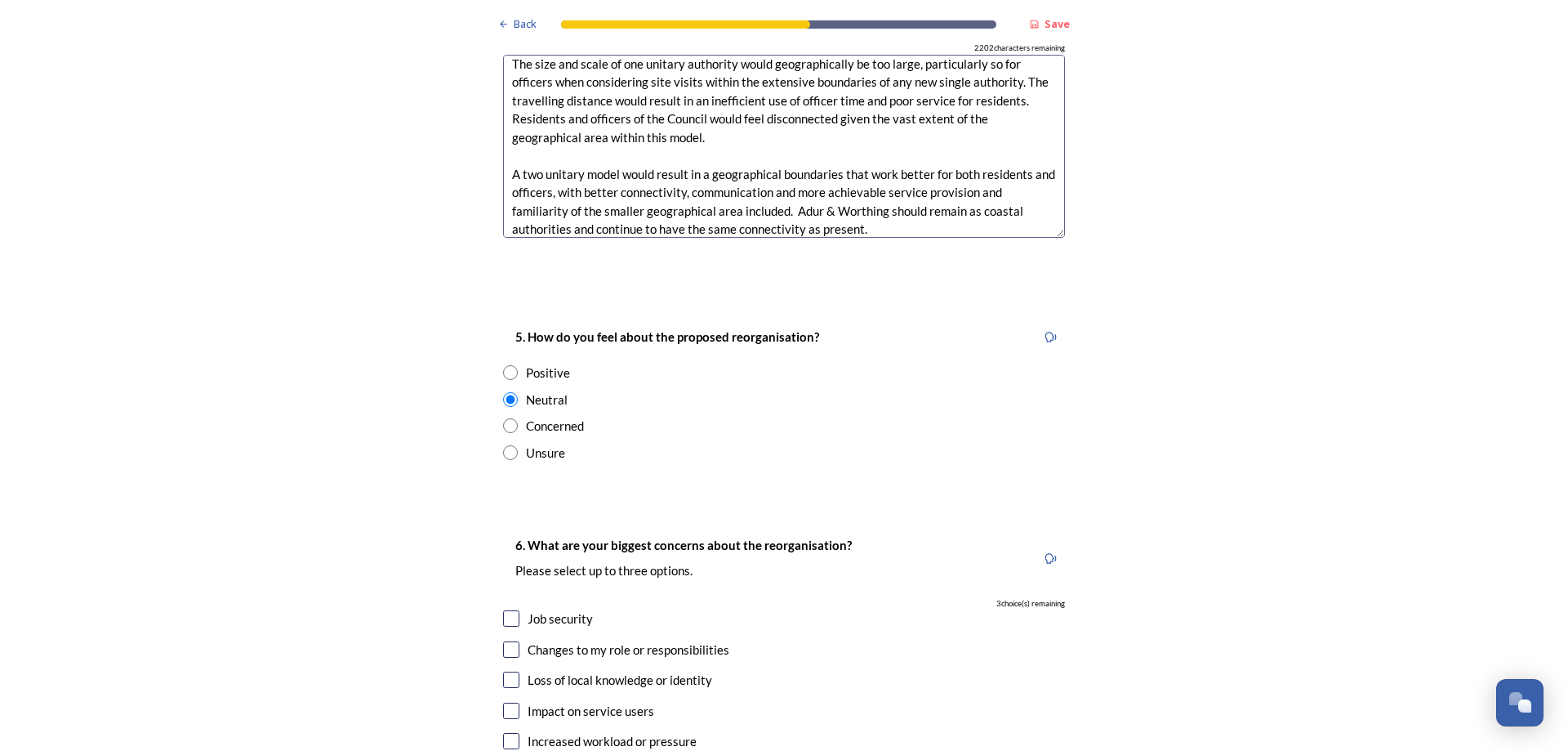
click at [503, 672] on input "checkbox" at bounding box center [511, 679] width 16 height 16
checkbox input "true"
click at [505, 702] on input "checkbox" at bounding box center [511, 710] width 16 height 16
checkbox input "true"
click at [508, 610] on input "checkbox" at bounding box center [511, 618] width 16 height 16
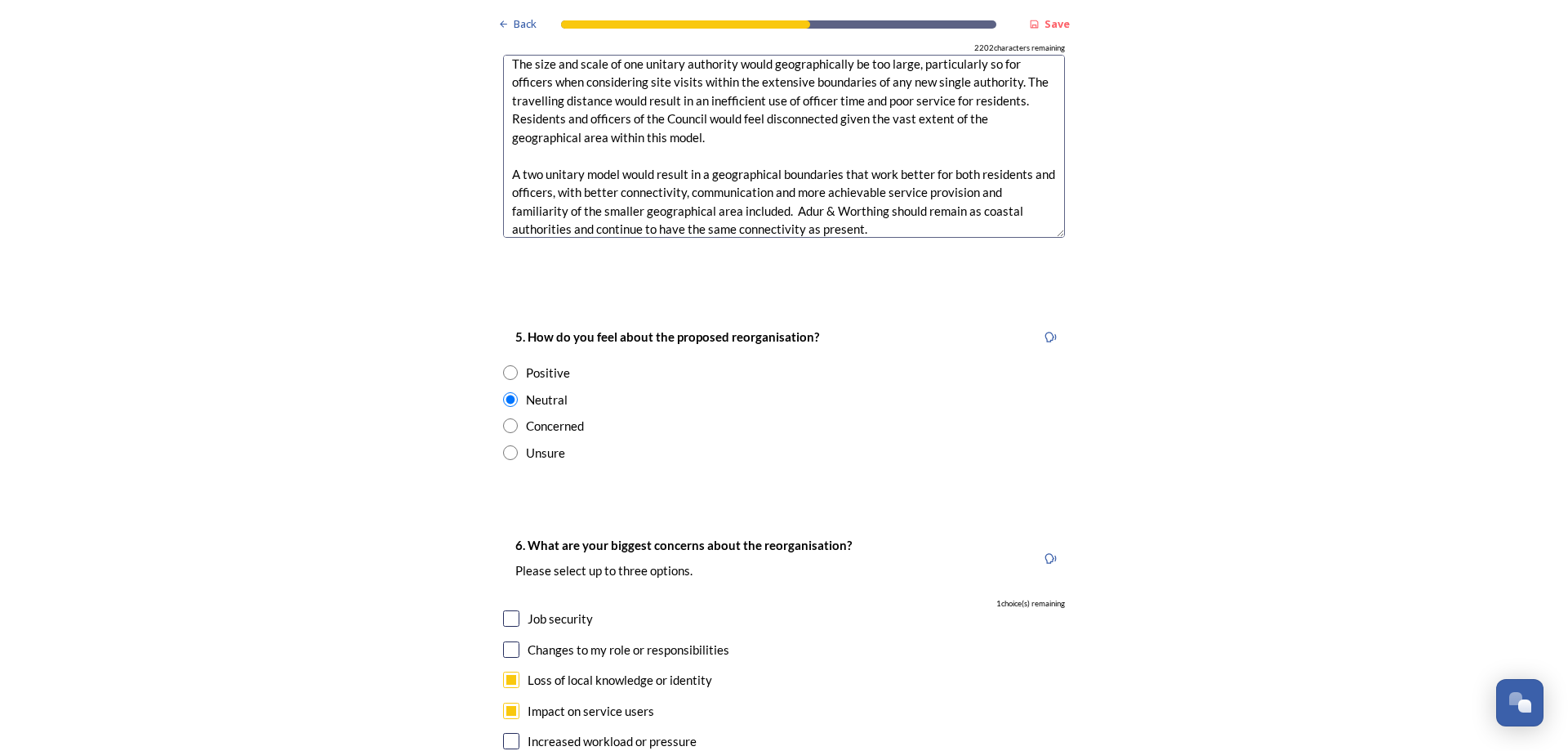
checkbox input "true"
click at [506, 733] on input "checkbox" at bounding box center [511, 741] width 16 height 16
click at [508, 733] on input "checkbox" at bounding box center [511, 741] width 16 height 16
checkbox input "false"
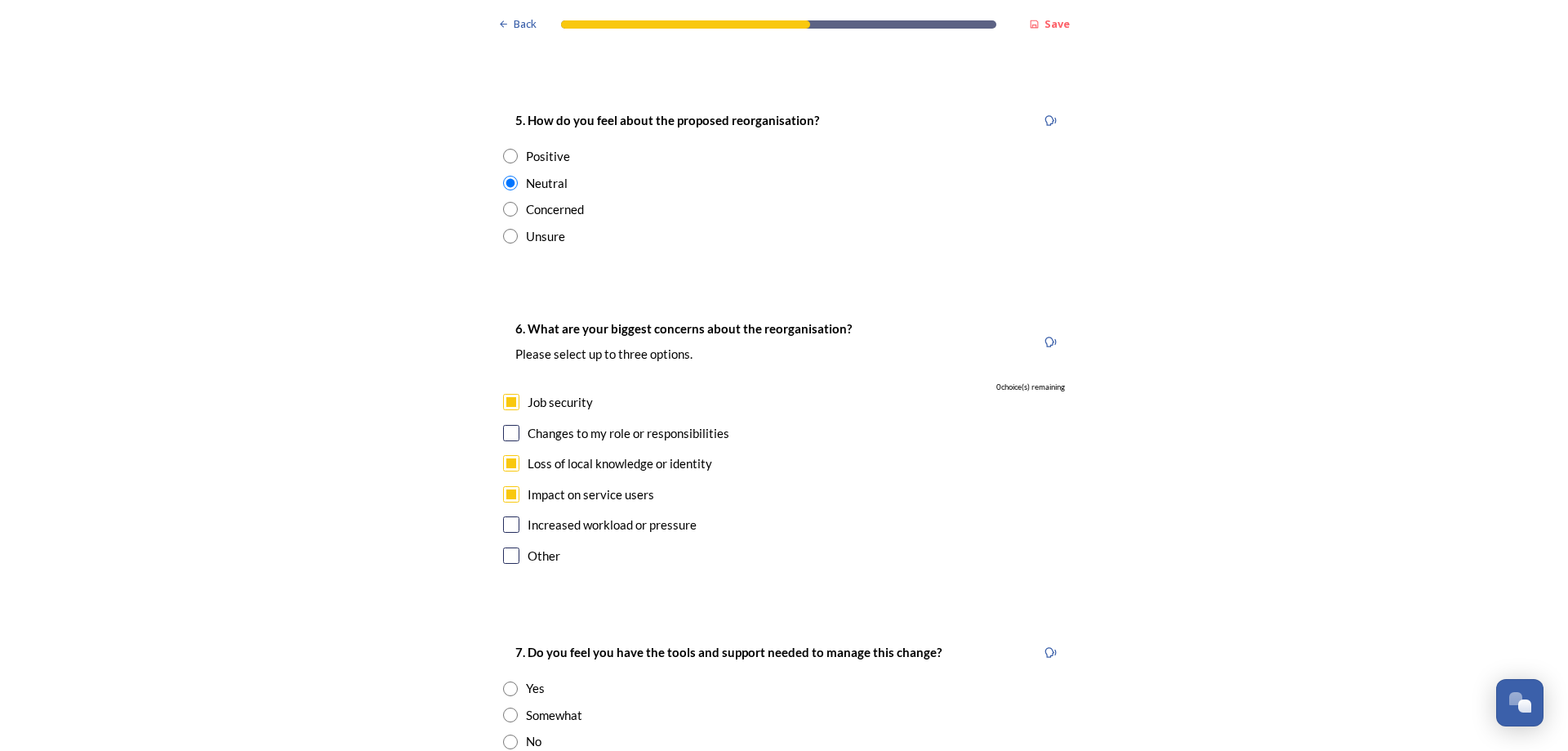
scroll to position [3023, 0]
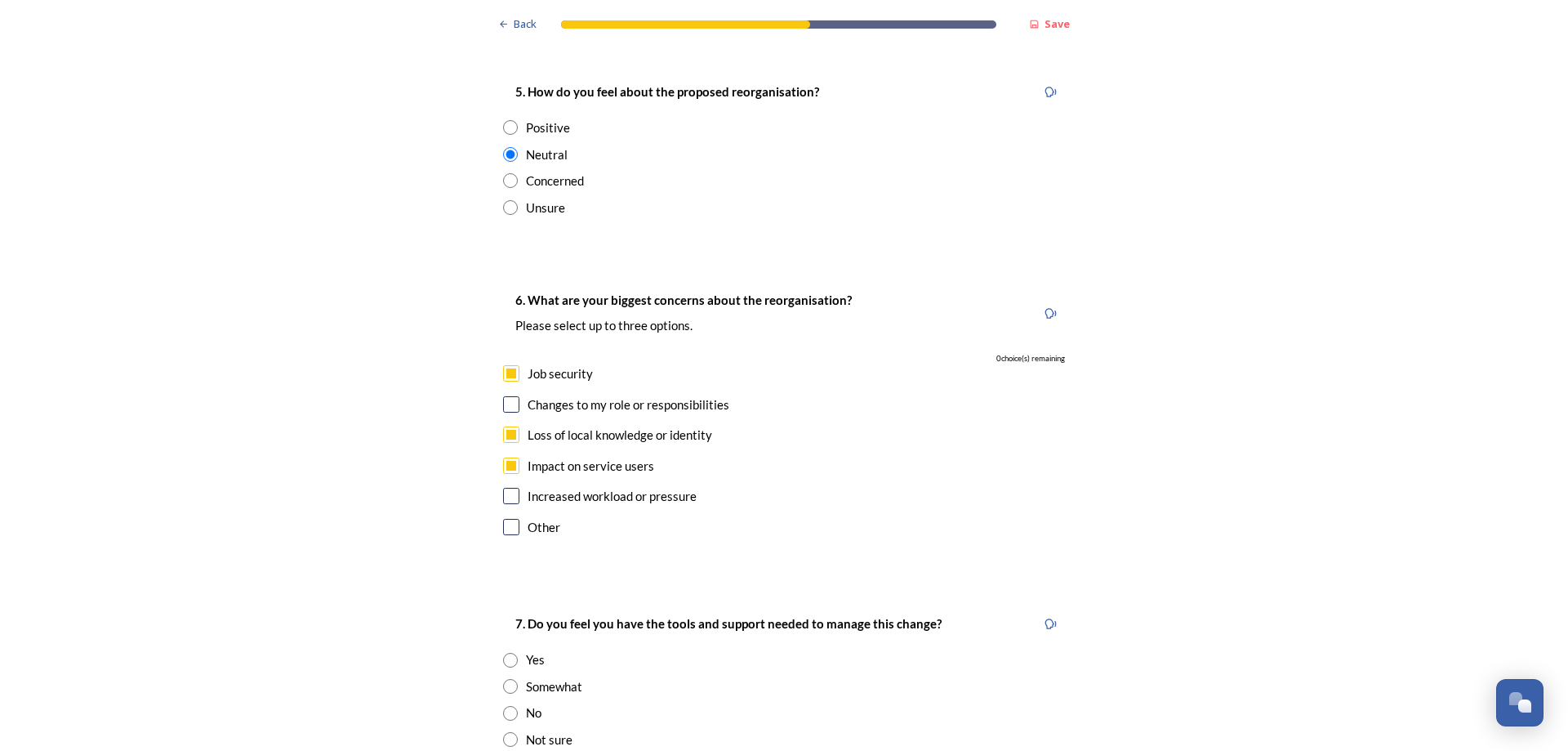
click at [503, 678] on input "radio" at bounding box center [510, 685] width 15 height 15
radio input "true"
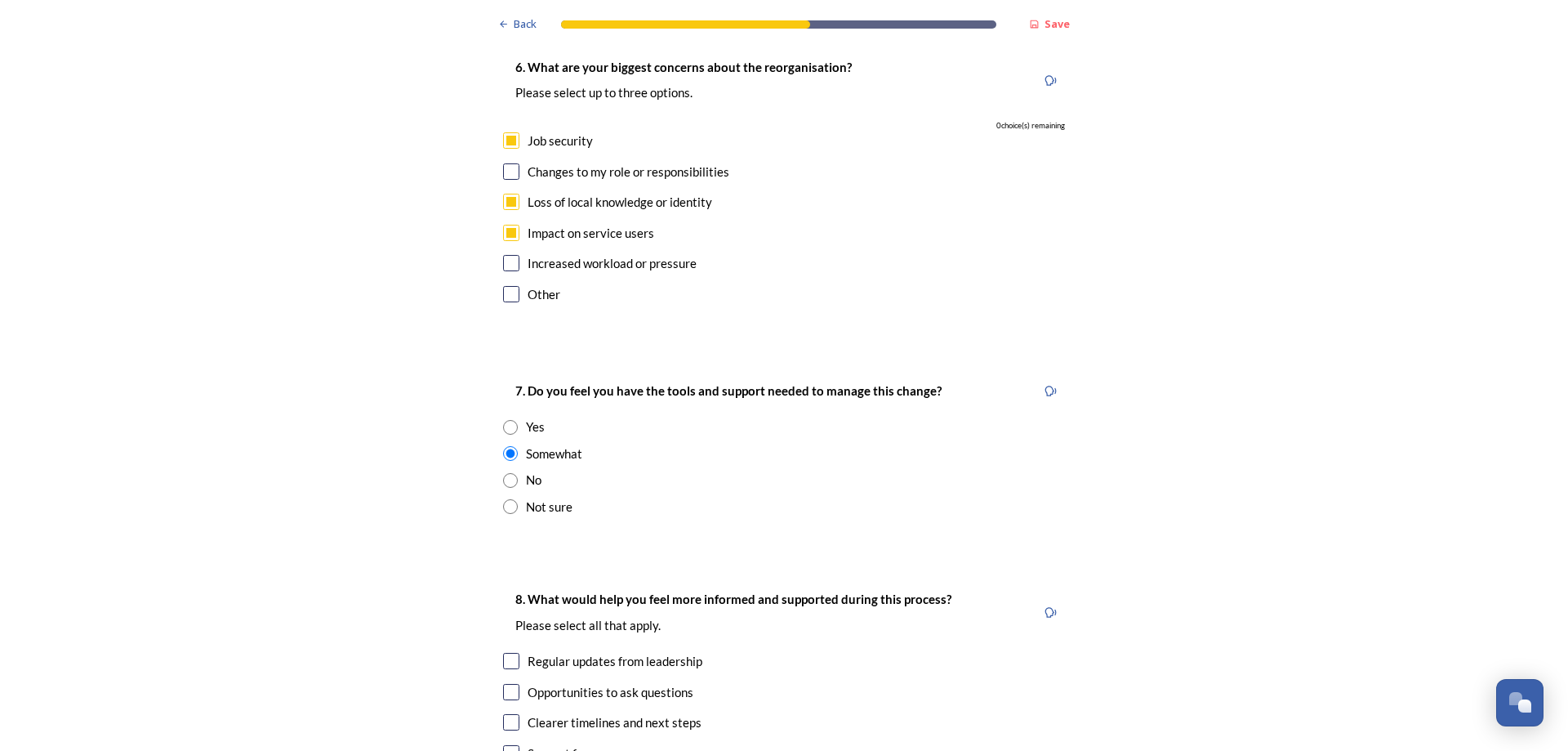
scroll to position [3350, 0]
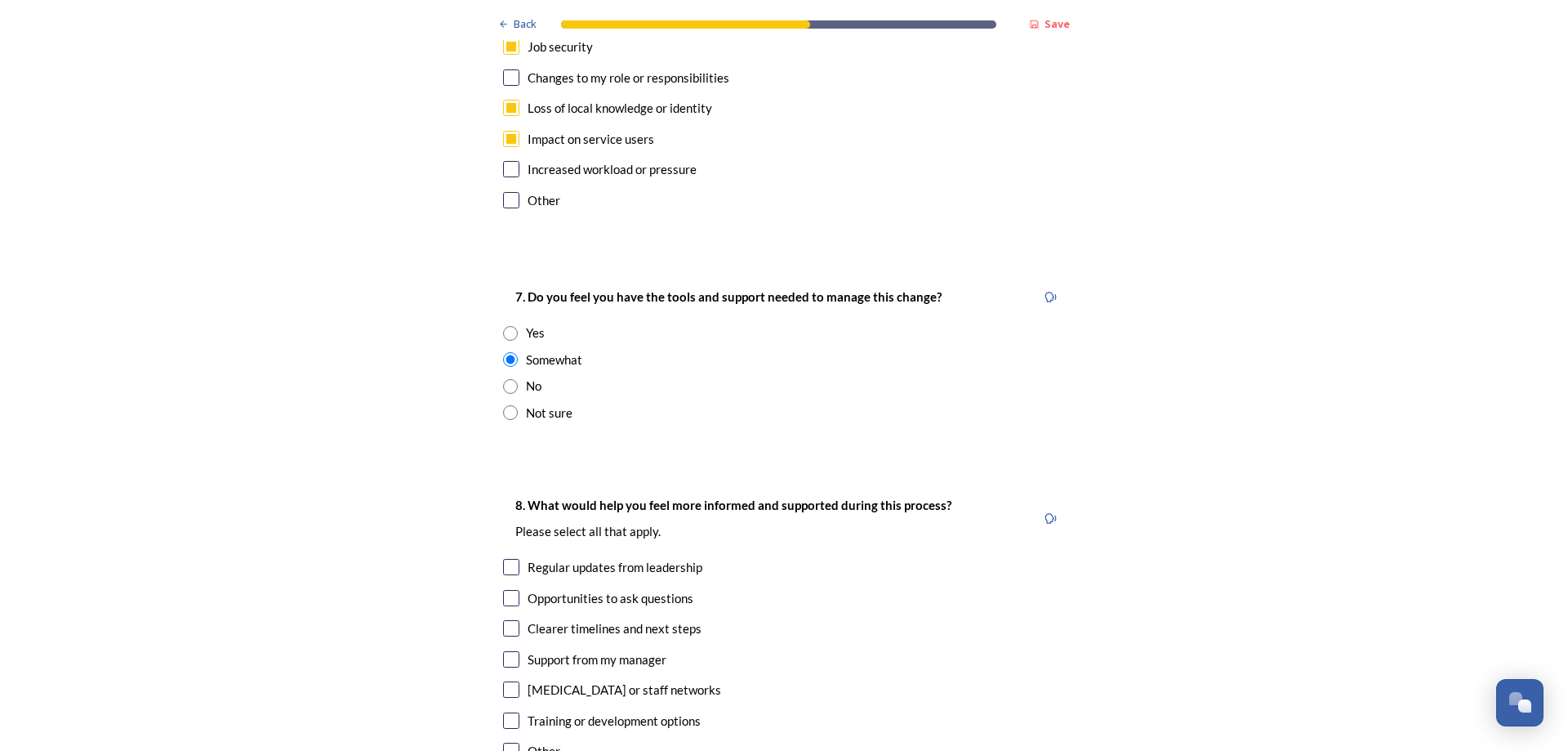
click at [512, 323] on div "Yes" at bounding box center [784, 333] width 562 height 19
radio input "true"
click at [506, 352] on input "radio" at bounding box center [510, 359] width 15 height 15
radio input "true"
click at [505, 559] on input "checkbox" at bounding box center [511, 567] width 16 height 16
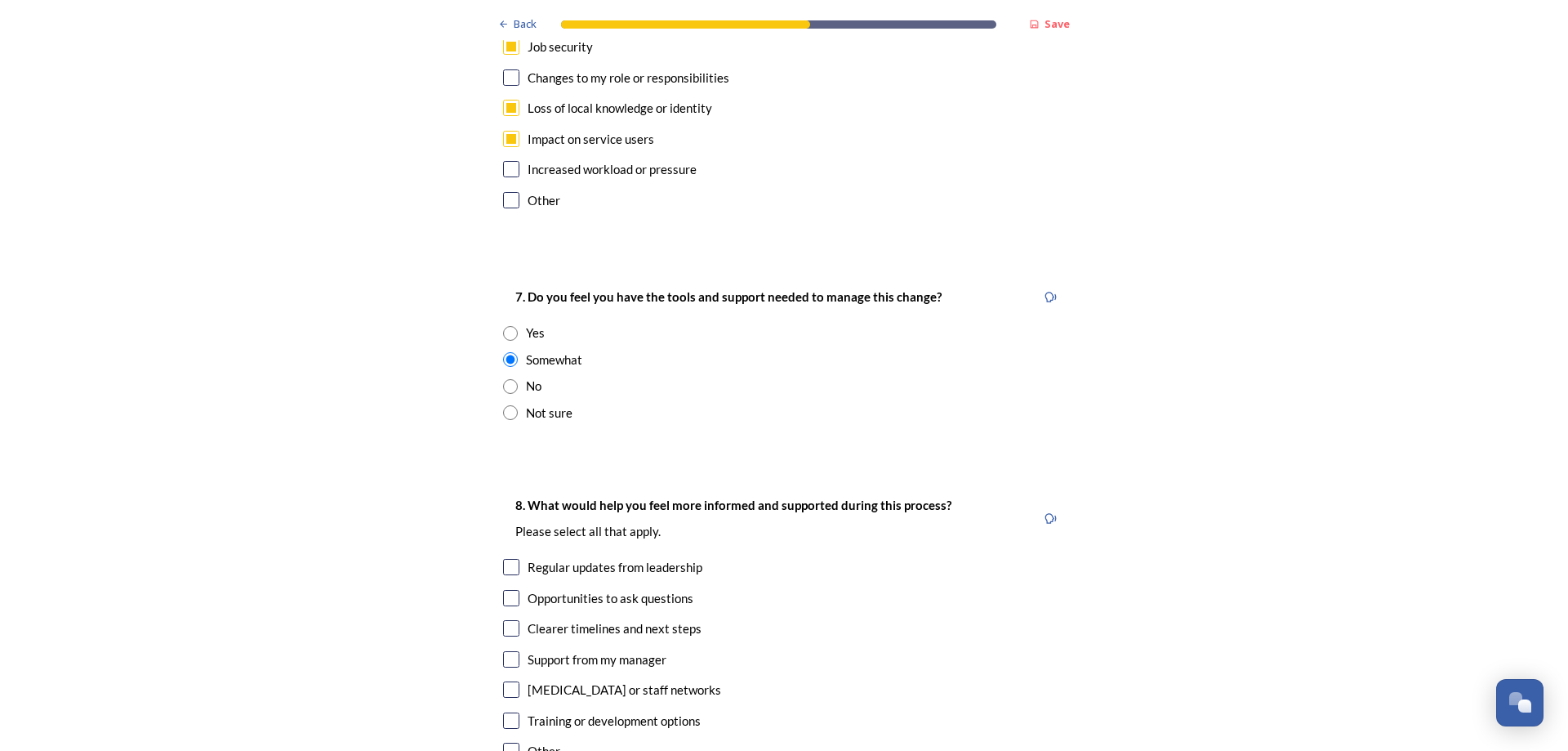
checkbox input "true"
click at [509, 590] on input "checkbox" at bounding box center [511, 597] width 16 height 16
checkbox input "true"
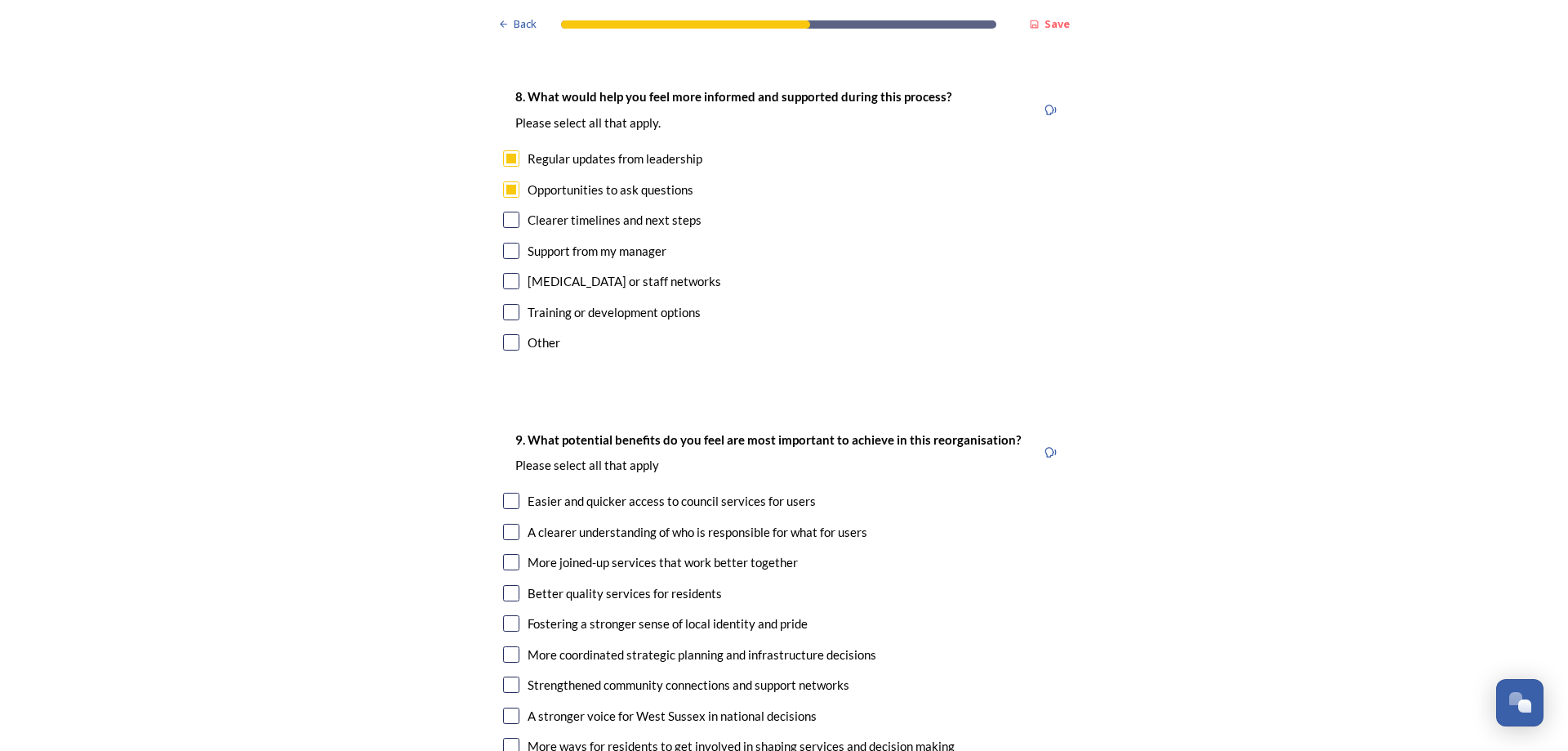
scroll to position [3839, 0]
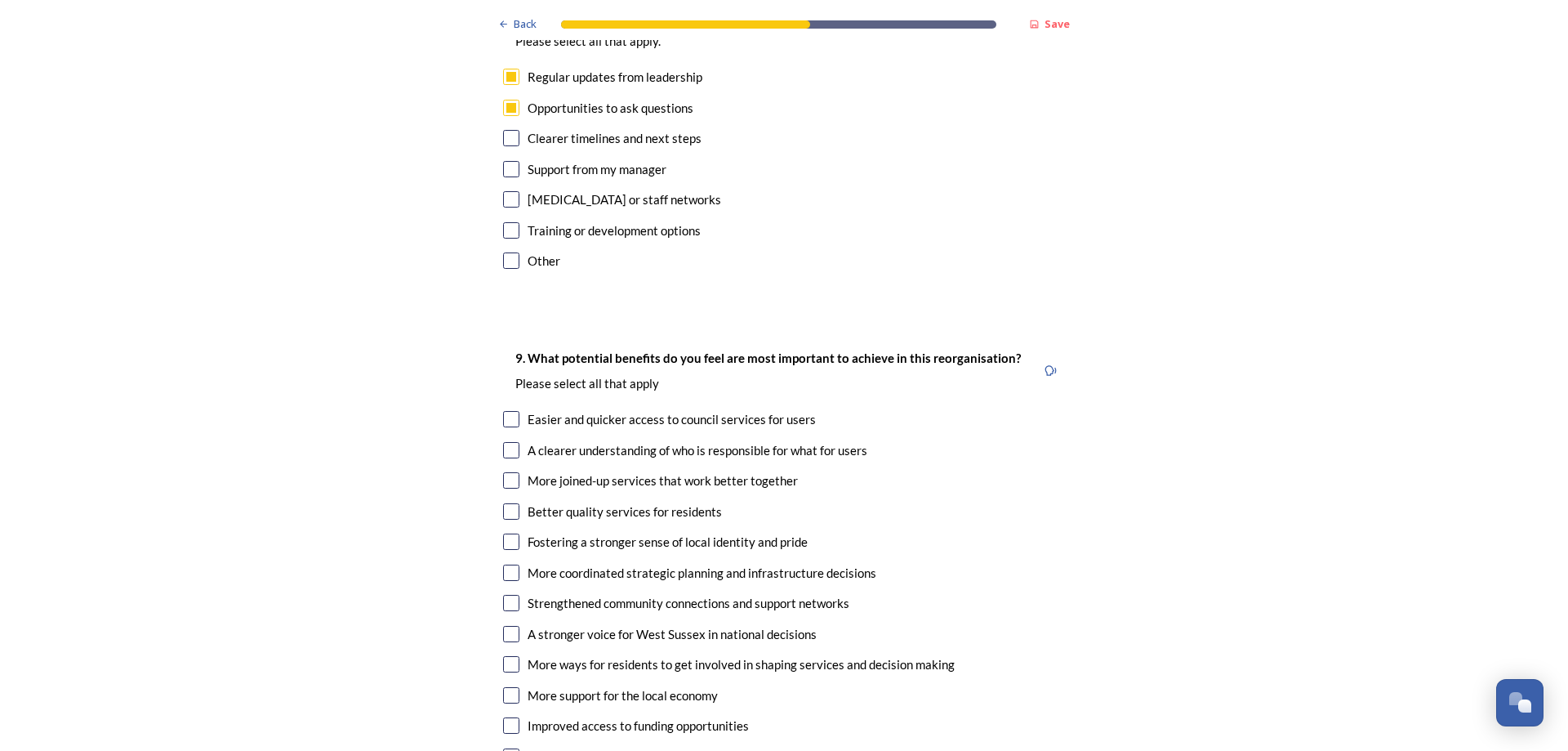
click at [505, 410] on input "checkbox" at bounding box center [511, 418] width 16 height 16
checkbox input "true"
click at [507, 442] on input "checkbox" at bounding box center [511, 450] width 16 height 16
checkbox input "true"
click at [510, 472] on input "checkbox" at bounding box center [511, 480] width 16 height 16
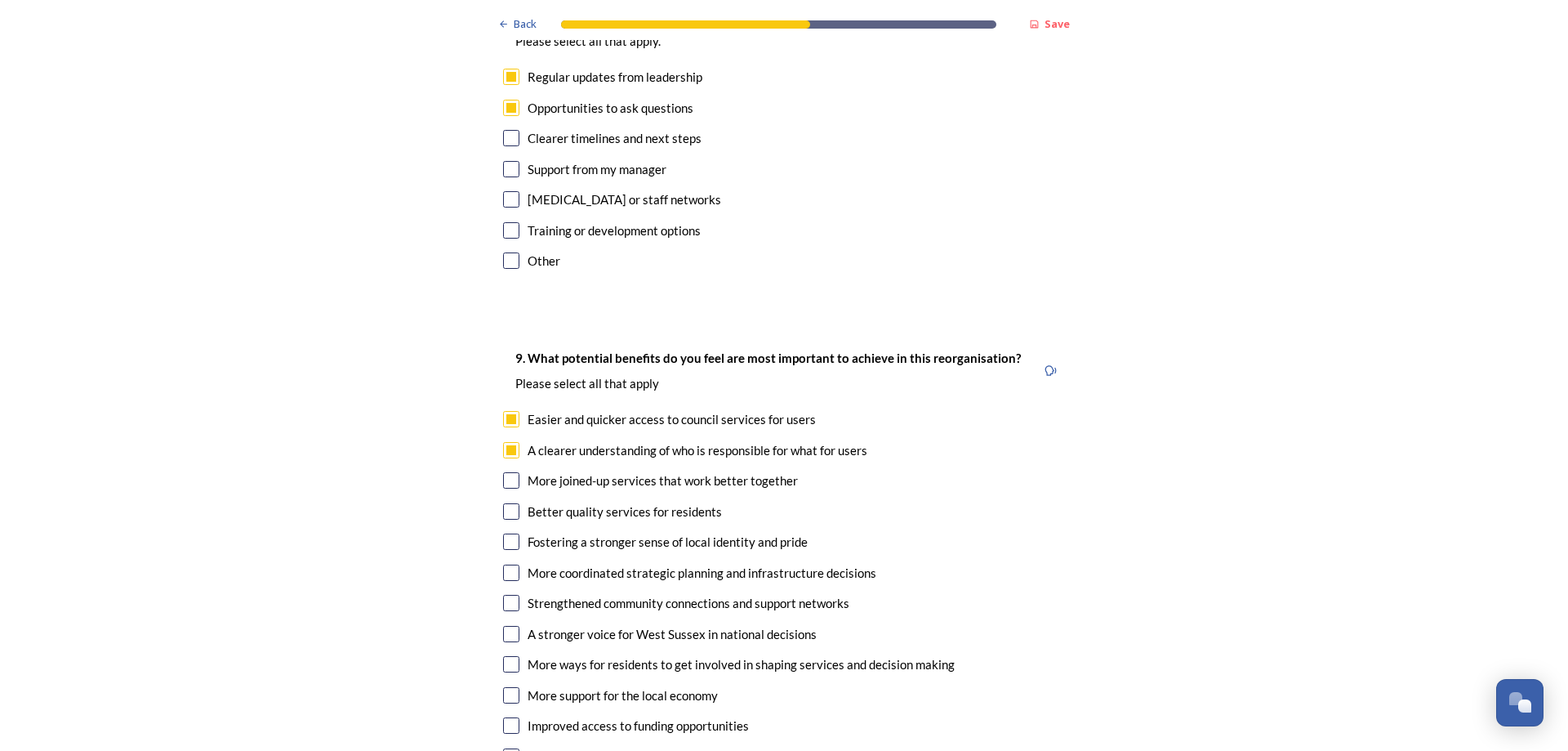
checkbox input "true"
click at [516, 436] on div "9. What potential benefits do you feel are most important to achieve in this re…" at bounding box center [783, 559] width 588 height 455
click at [504, 504] on input "checkbox" at bounding box center [511, 511] width 16 height 16
checkbox input "true"
click at [506, 533] on input "checkbox" at bounding box center [511, 541] width 16 height 16
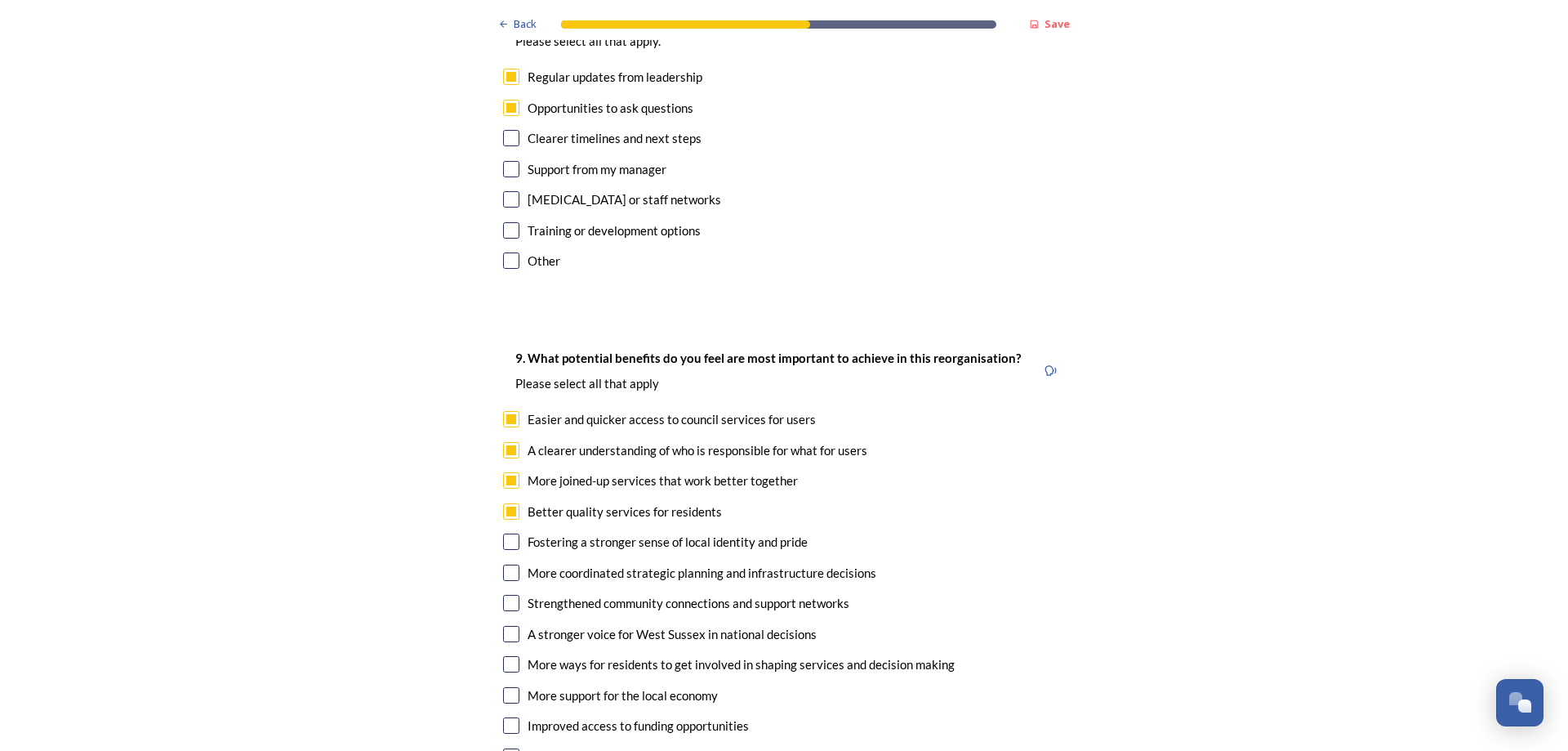
checkbox input "true"
click at [507, 564] on input "checkbox" at bounding box center [511, 572] width 16 height 16
checkbox input "true"
click at [511, 595] on input "checkbox" at bounding box center [511, 603] width 16 height 16
checkbox input "true"
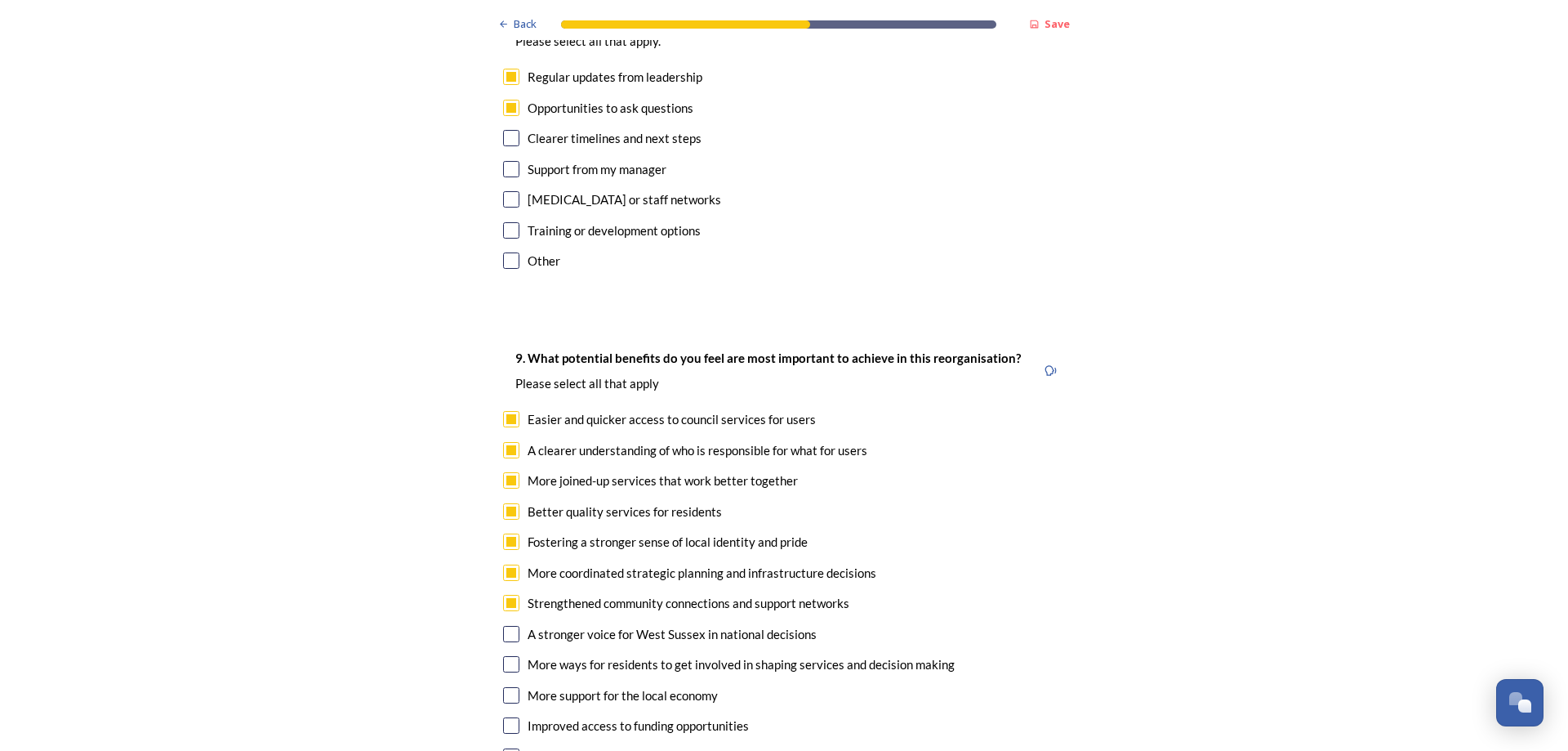
click at [506, 562] on div "9. What potential benefits do you feel are most important to achieve in this re…" at bounding box center [783, 559] width 588 height 455
drag, startPoint x: 497, startPoint y: 550, endPoint x: 508, endPoint y: 553, distance: 11.4
click at [503, 626] on input "checkbox" at bounding box center [511, 633] width 16 height 16
checkbox input "true"
click at [509, 656] on input "checkbox" at bounding box center [511, 664] width 16 height 16
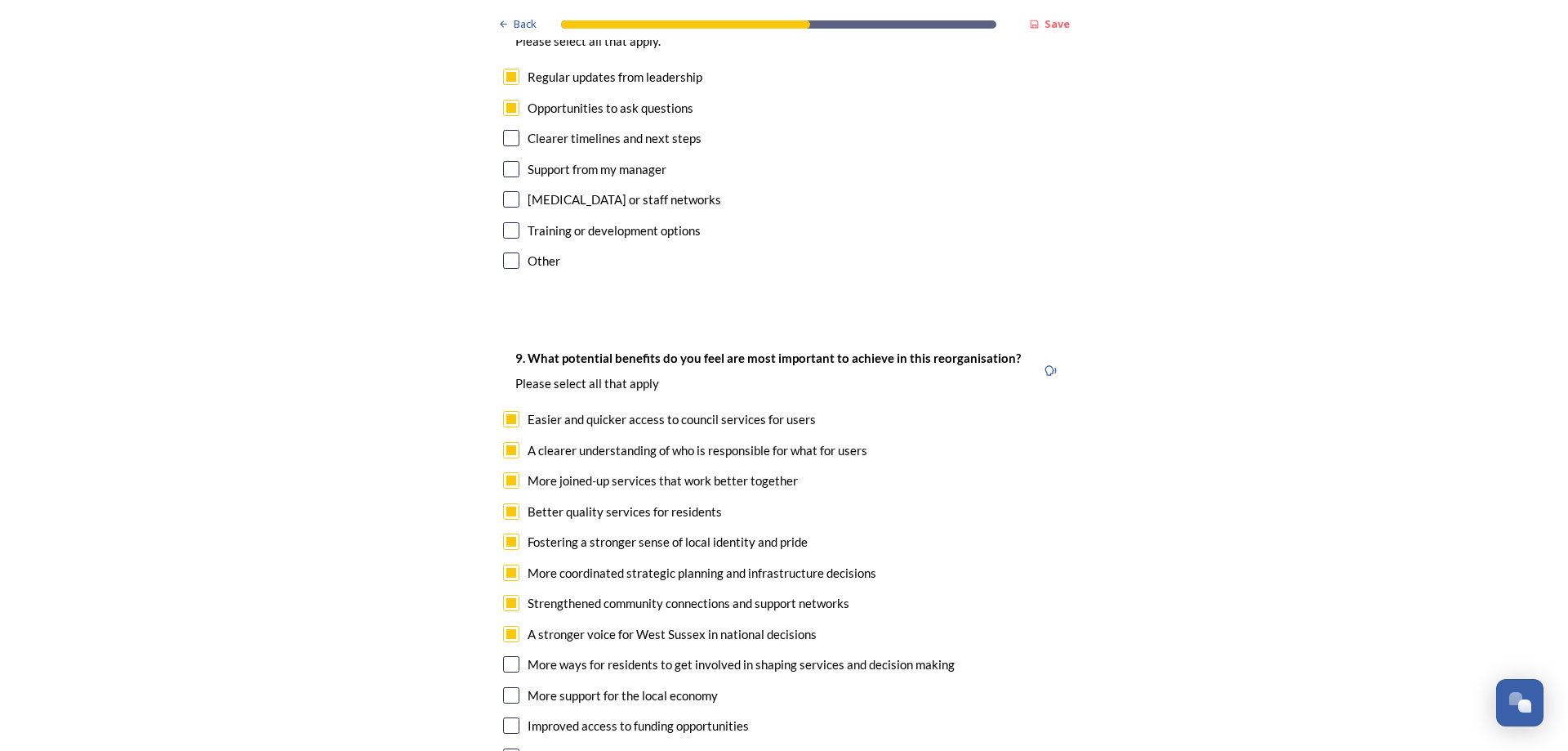
checkbox input "true"
click at [506, 687] on input "checkbox" at bounding box center [511, 695] width 16 height 16
checkbox input "true"
click at [512, 717] on input "checkbox" at bounding box center [511, 725] width 16 height 16
checkbox input "true"
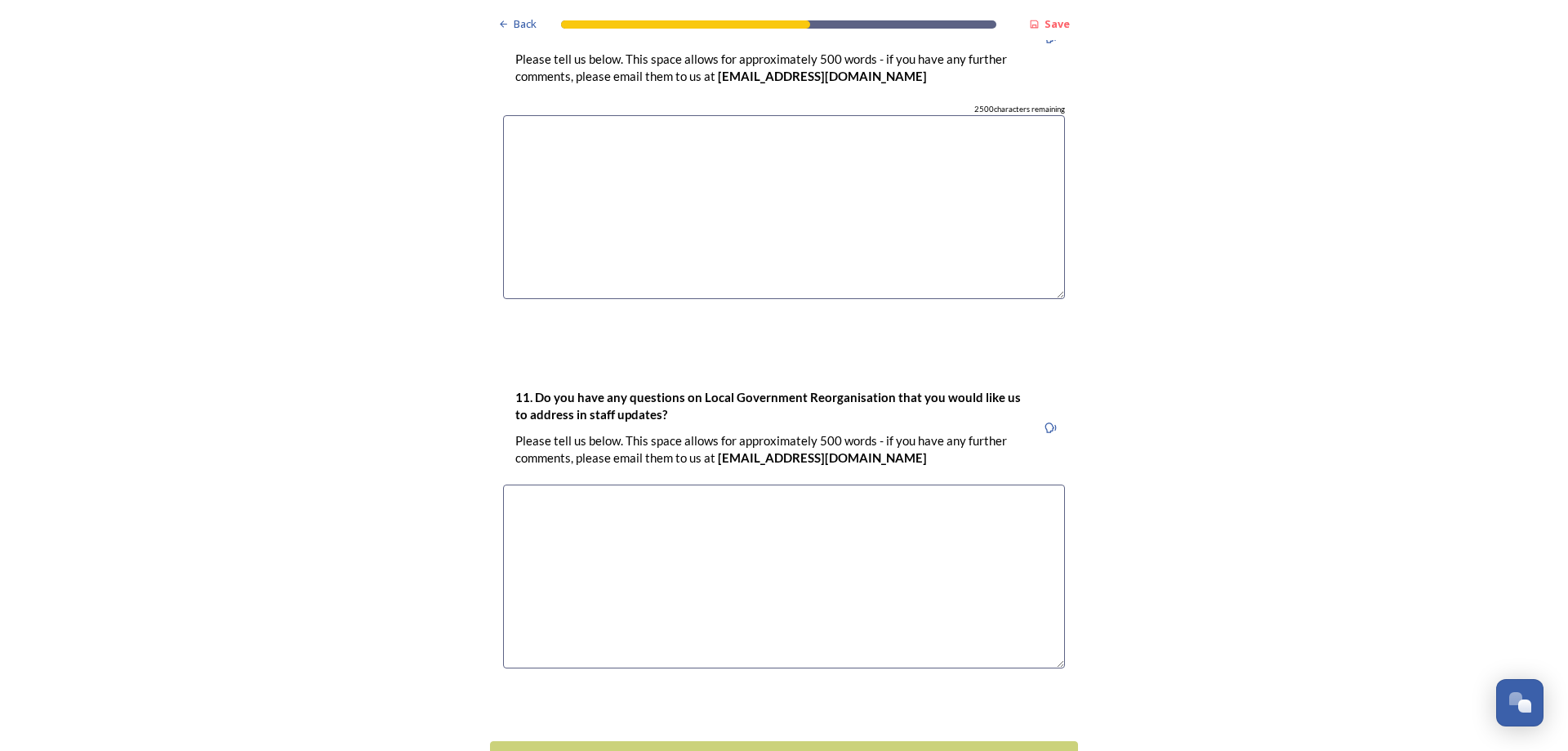
scroll to position [4734, 0]
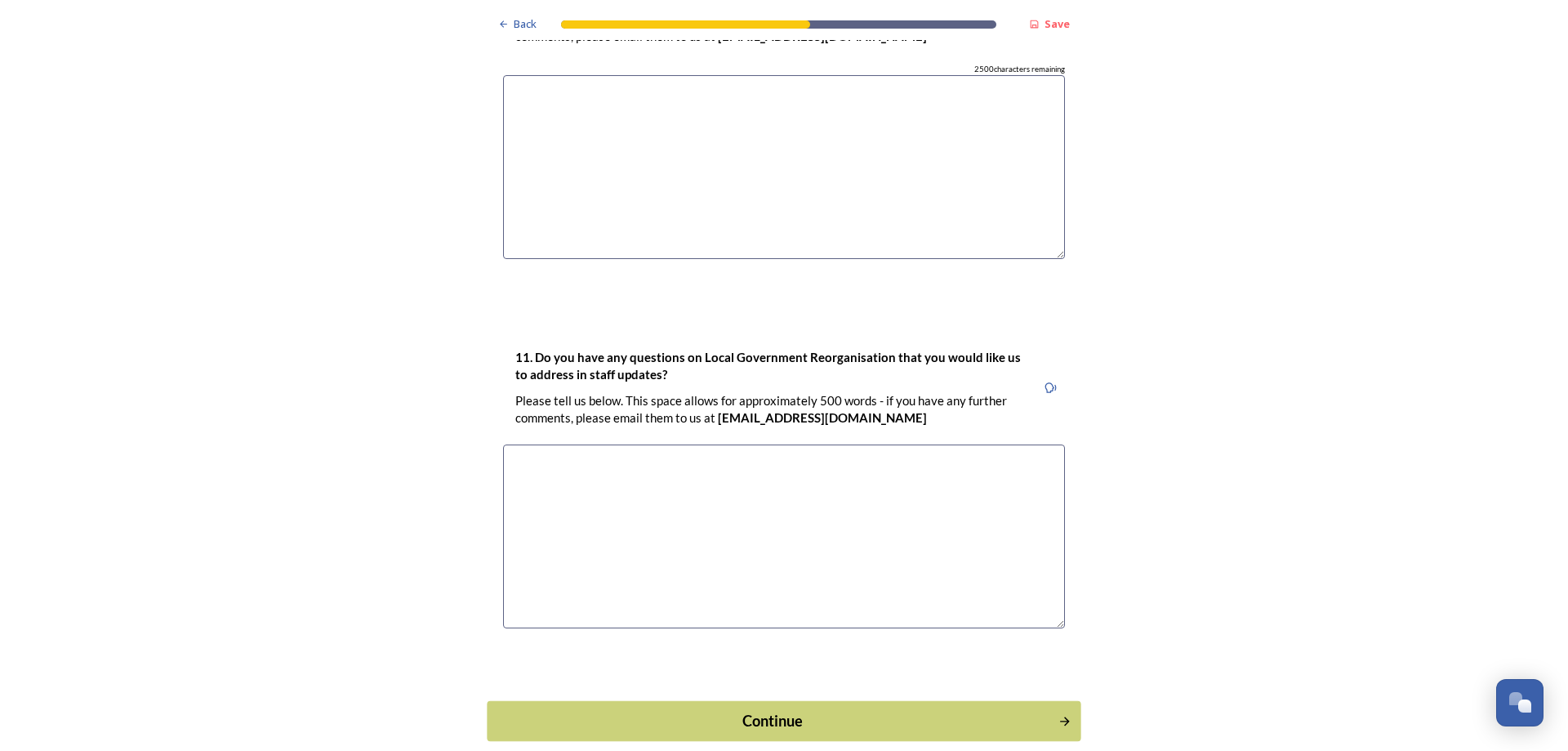
click at [745, 709] on div "Continue" at bounding box center [773, 720] width 553 height 22
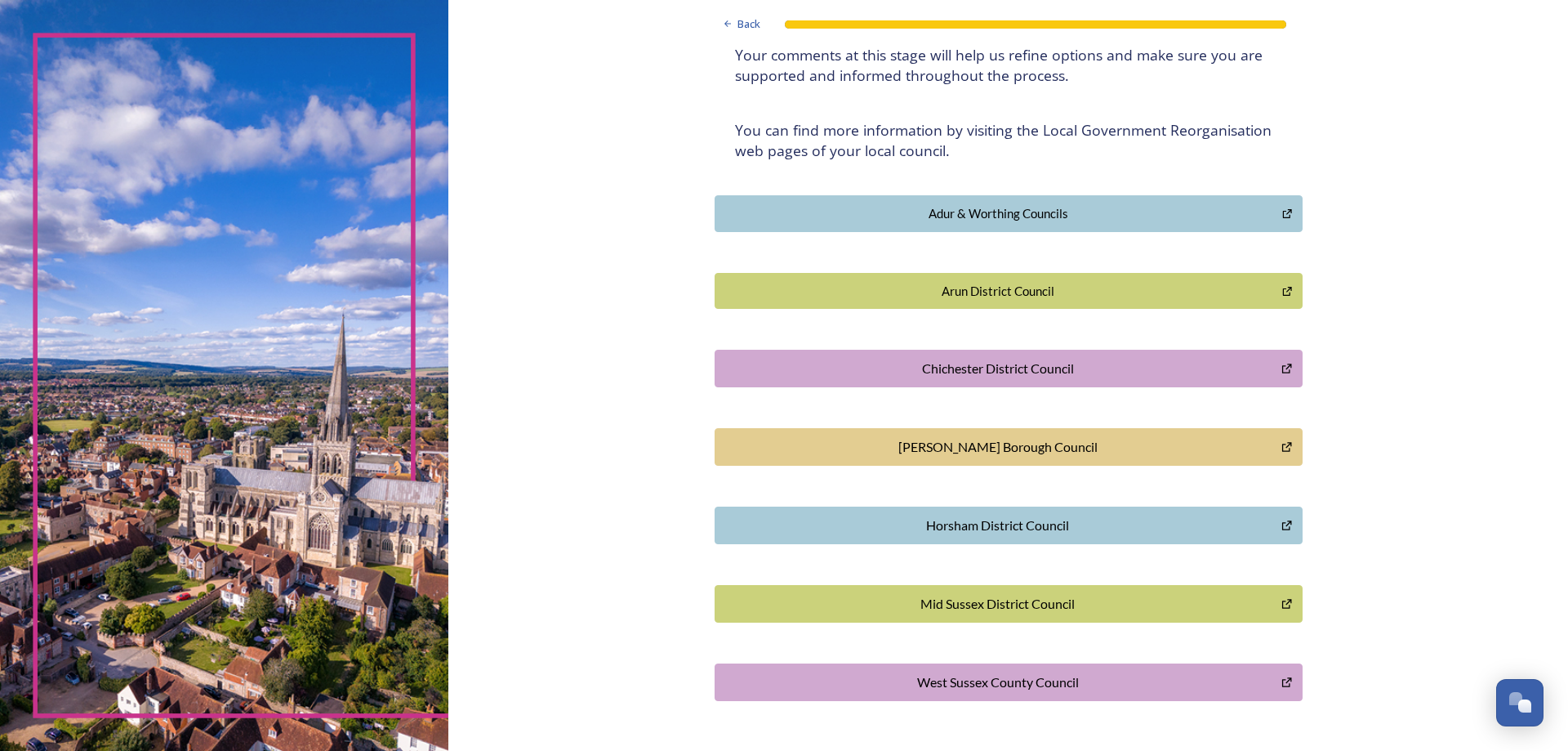
scroll to position [301, 0]
